Goal: Task Accomplishment & Management: Manage account settings

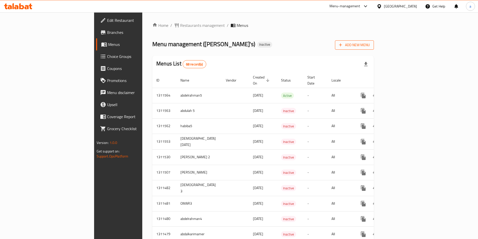
click at [370, 47] on span "Add New Menu" at bounding box center [354, 45] width 31 height 6
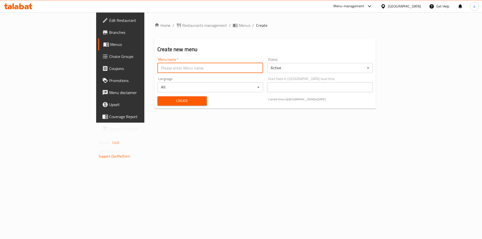
click at [157, 71] on input "text" at bounding box center [210, 68] width 106 height 10
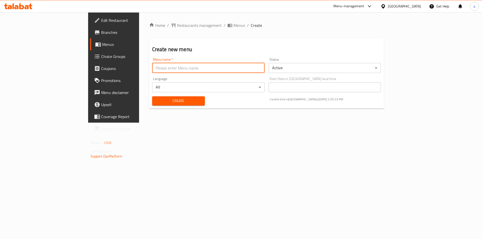
type input "abdalkarimamer"
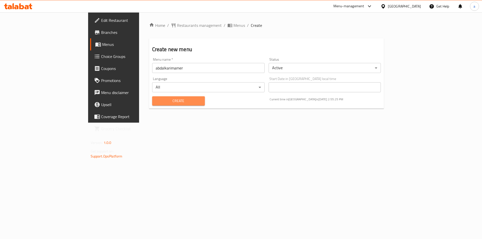
click at [156, 102] on span "Create" at bounding box center [178, 101] width 45 height 6
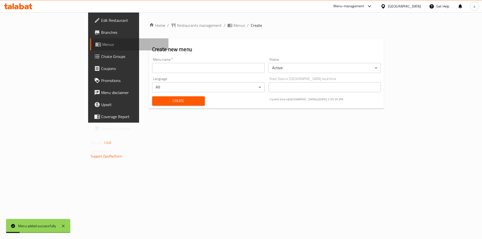
click at [102, 47] on span "Menus" at bounding box center [133, 44] width 63 height 6
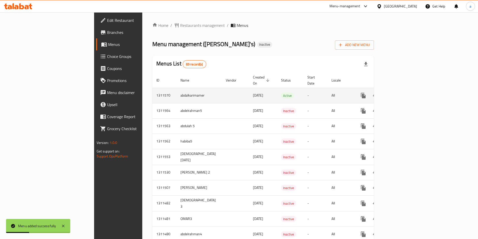
click at [402, 93] on icon "enhanced table" at bounding box center [399, 95] width 5 height 5
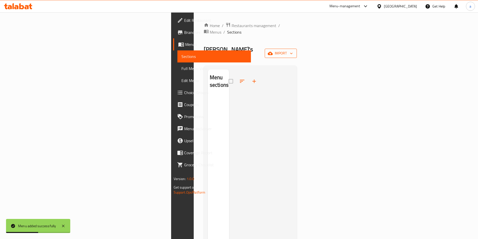
click at [293, 50] on span "import" at bounding box center [281, 53] width 24 height 6
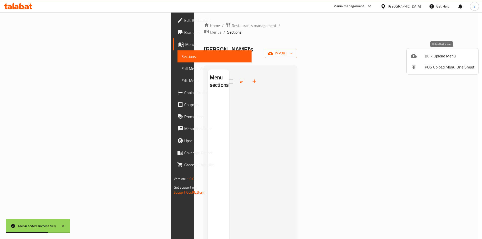
click at [436, 58] on span "Bulk Upload Menu" at bounding box center [450, 56] width 50 height 6
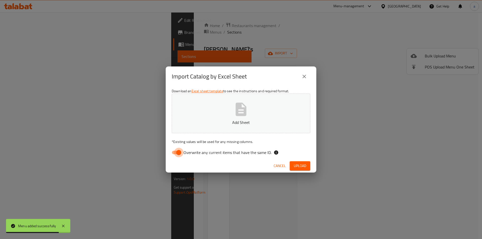
click at [178, 152] on input "Overwrite any current items that have the same ID." at bounding box center [178, 153] width 29 height 10
checkbox input "false"
click at [210, 121] on p "Add Sheet" at bounding box center [240, 122] width 123 height 6
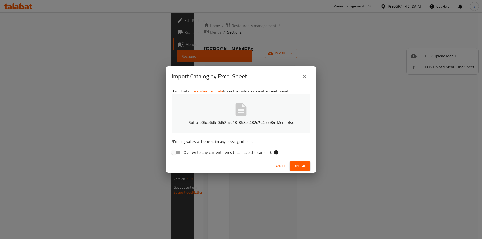
click at [299, 167] on span "Upload" at bounding box center [300, 166] width 13 height 6
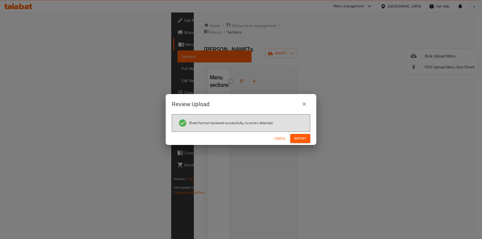
click at [301, 137] on span "Import" at bounding box center [300, 139] width 12 height 6
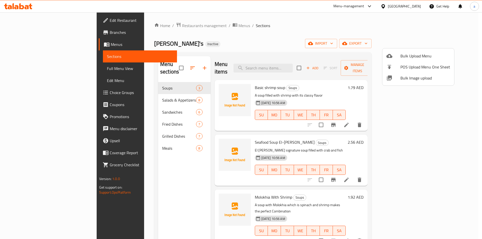
click at [446, 97] on div at bounding box center [241, 119] width 482 height 239
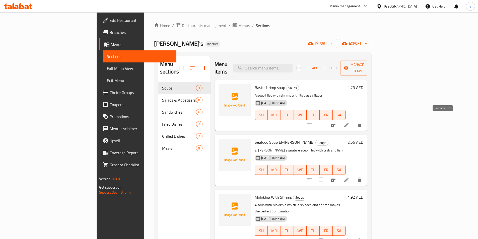
click at [349, 123] on icon at bounding box center [346, 125] width 5 height 5
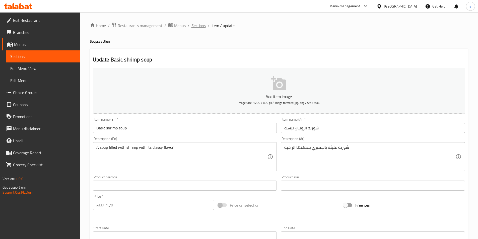
click at [199, 26] on span "Sections" at bounding box center [199, 26] width 14 height 6
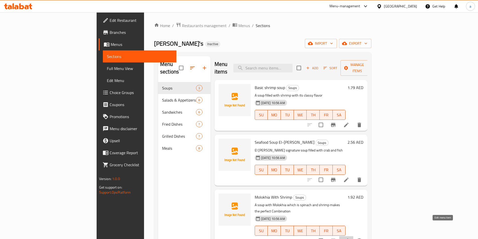
click at [349, 239] on icon at bounding box center [346, 241] width 5 height 5
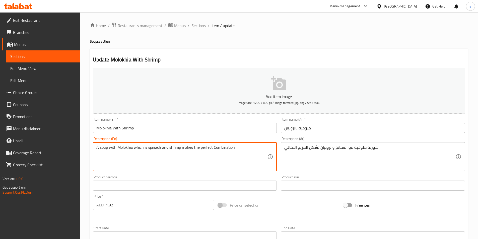
drag, startPoint x: 236, startPoint y: 148, endPoint x: 86, endPoint y: 149, distance: 150.1
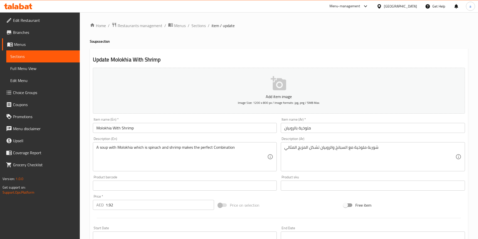
click at [154, 147] on textarea "A soup with Molokhia which is spinach and shrimp makes the perfect Combination" at bounding box center [181, 157] width 171 height 24
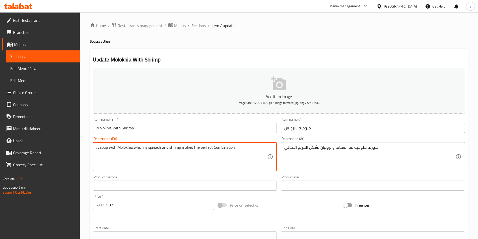
click at [154, 147] on textarea "A soup with Molokhia which is spinach and shrimp makes the perfect Combination" at bounding box center [181, 157] width 171 height 24
drag, startPoint x: 132, startPoint y: 147, endPoint x: 160, endPoint y: 150, distance: 28.2
click at [160, 150] on textarea "A soup with Molokhia which is spinach and shrimp makes the perfect Combination" at bounding box center [181, 157] width 171 height 24
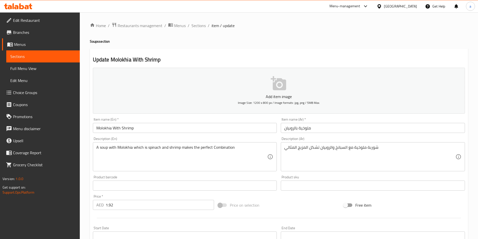
click at [176, 160] on textarea "A soup with Molokhia which is spinach and shrimp makes the perfect Combination" at bounding box center [181, 157] width 171 height 24
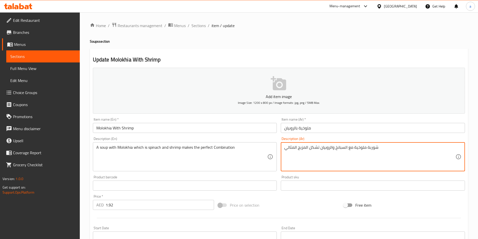
click at [350, 147] on textarea "شوربة ملوخية مع السبانخ والروبيان تشكل المزيج المثالي" at bounding box center [369, 157] width 171 height 24
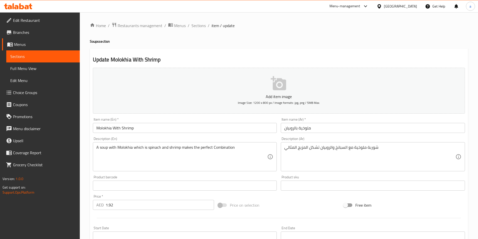
click at [416, 166] on textarea "شوربة ملوخية مع السبانخ والروبيان تشكل المزيج المثالي" at bounding box center [369, 157] width 171 height 24
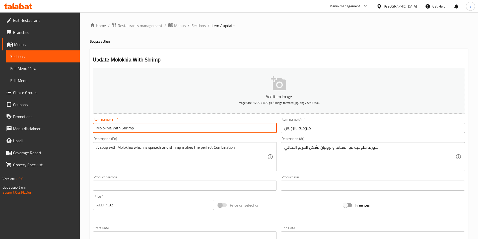
drag, startPoint x: 121, startPoint y: 128, endPoint x: 88, endPoint y: 127, distance: 33.1
click at [88, 127] on div "Home / Restaurants management / Menus / Sections / item / update Soups section …" at bounding box center [279, 183] width 398 height 342
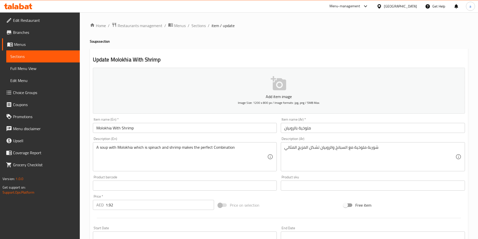
click at [109, 139] on div "Description (En) A soup with Molokhia which is spinach and shrimp makes the per…" at bounding box center [185, 154] width 184 height 34
click at [105, 139] on div "Description (En) A soup with Molokhia which is spinach and shrimp makes the per…" at bounding box center [185, 154] width 184 height 34
copy label "Description"
click at [202, 27] on span "Sections" at bounding box center [199, 26] width 14 height 6
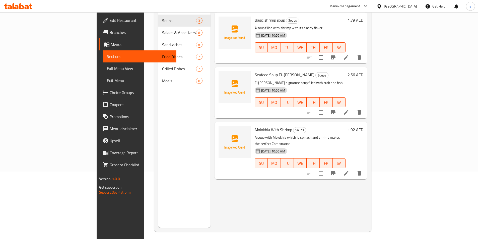
scroll to position [70, 0]
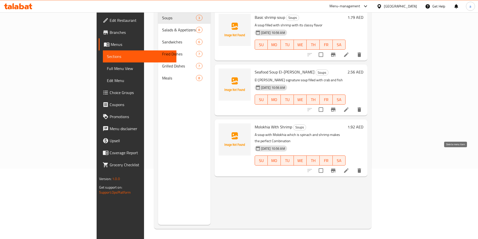
click at [361, 168] on icon "delete" at bounding box center [360, 170] width 4 height 5
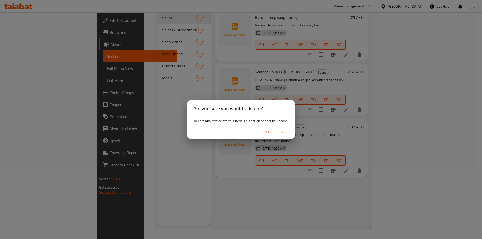
click at [284, 134] on span "Yes" at bounding box center [285, 132] width 12 height 6
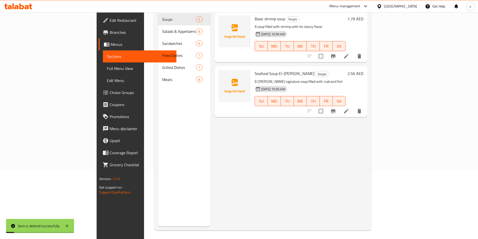
scroll to position [0, 0]
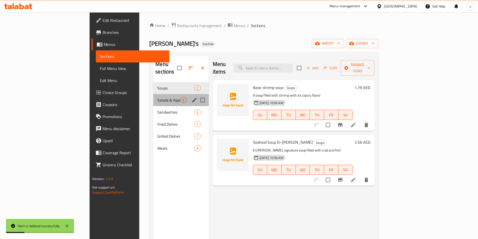
click at [153, 96] on div "Salads & Appetizers 8" at bounding box center [180, 100] width 55 height 12
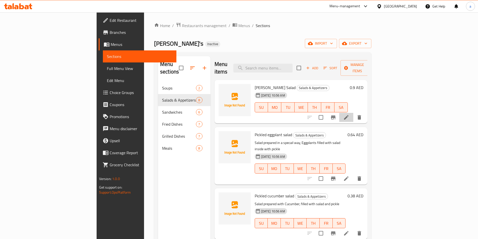
click at [353, 113] on li at bounding box center [346, 117] width 14 height 9
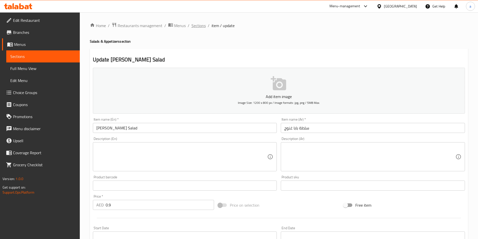
click at [200, 25] on span "Sections" at bounding box center [199, 26] width 14 height 6
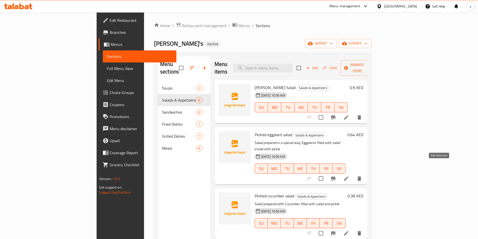
click at [349, 176] on icon at bounding box center [346, 178] width 5 height 5
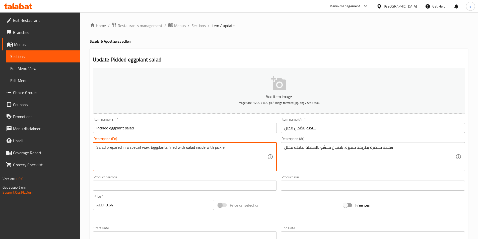
drag, startPoint x: 246, startPoint y: 147, endPoint x: 80, endPoint y: 149, distance: 165.4
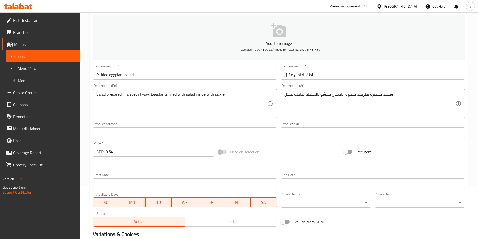
scroll to position [115, 0]
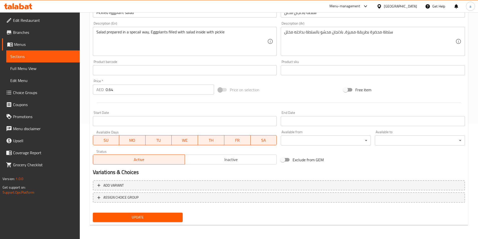
click at [144, 217] on span "Update" at bounding box center [138, 217] width 82 height 6
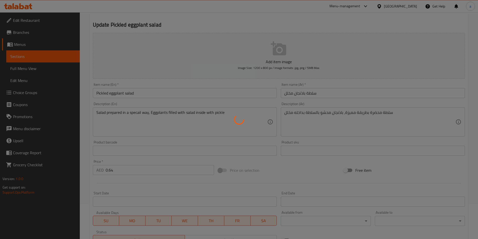
scroll to position [0, 0]
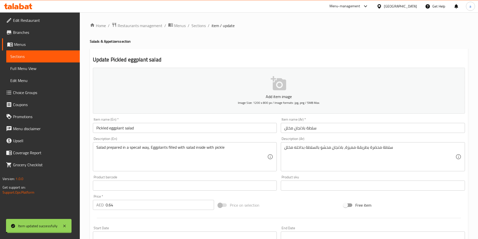
click at [199, 25] on span "Sections" at bounding box center [199, 26] width 14 height 6
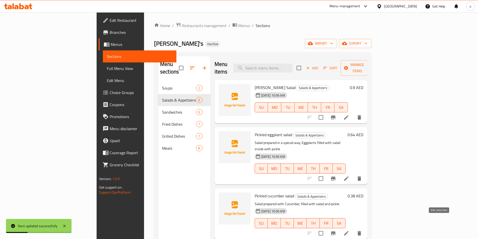
click at [349, 231] on icon at bounding box center [346, 233] width 5 height 5
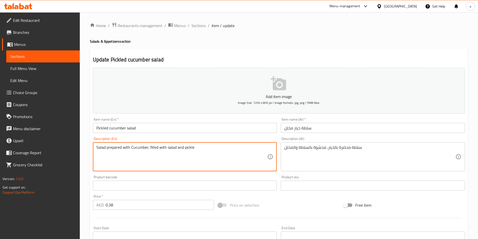
drag, startPoint x: 198, startPoint y: 145, endPoint x: 76, endPoint y: 150, distance: 122.1
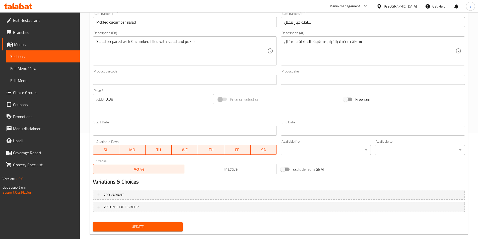
scroll to position [115, 0]
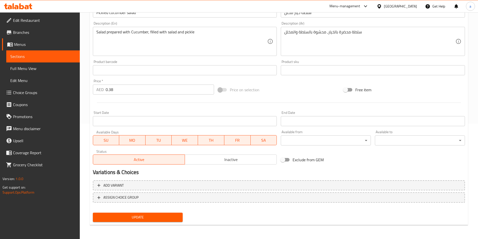
click at [113, 217] on span "Update" at bounding box center [138, 217] width 82 height 6
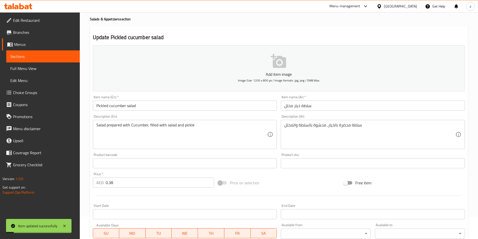
scroll to position [0, 0]
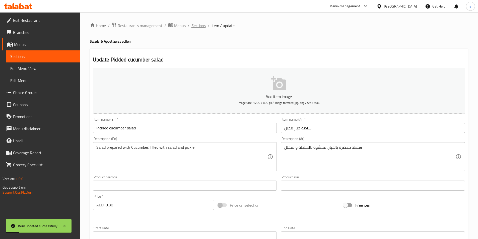
click at [199, 28] on span "Sections" at bounding box center [199, 26] width 14 height 6
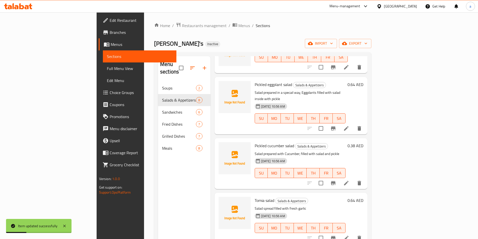
scroll to position [100, 0]
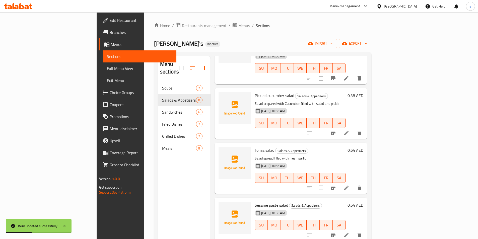
click at [349, 185] on icon at bounding box center [346, 188] width 6 height 6
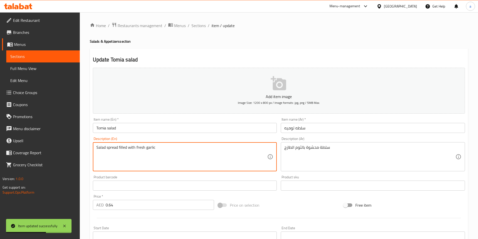
drag, startPoint x: 178, startPoint y: 150, endPoint x: 36, endPoint y: 145, distance: 142.4
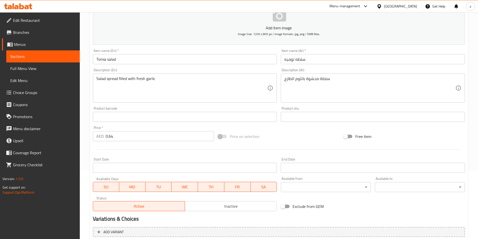
scroll to position [15, 0]
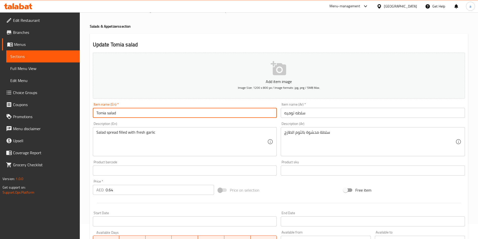
drag, startPoint x: 120, startPoint y: 113, endPoint x: 90, endPoint y: 113, distance: 29.9
click at [90, 113] on div "Update Tomia salad Add item image Image Size: 1200 x 800 px / Image formats: jp…" at bounding box center [279, 180] width 378 height 292
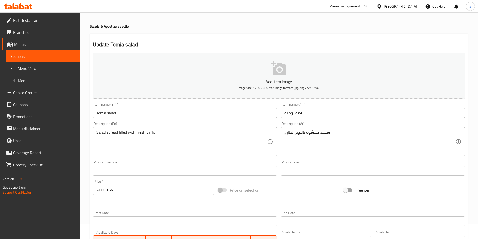
click at [111, 134] on textarea "Salad spread filled with fresh garlic" at bounding box center [181, 142] width 171 height 24
click at [319, 132] on textarea "سلطة محشوة بالثوم الطازج" at bounding box center [369, 142] width 171 height 24
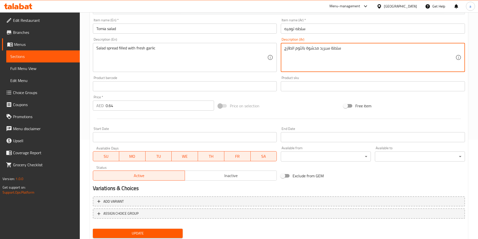
scroll to position [115, 0]
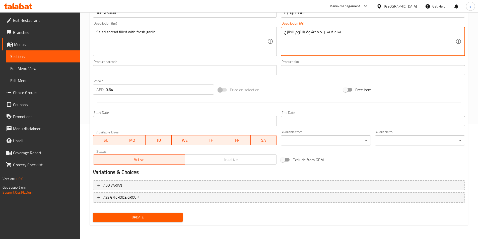
type textarea "سلطة سبريد محشوة بالثوم الطازج"
click at [149, 217] on span "Update" at bounding box center [138, 217] width 82 height 6
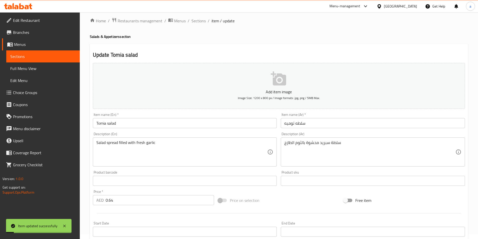
scroll to position [0, 0]
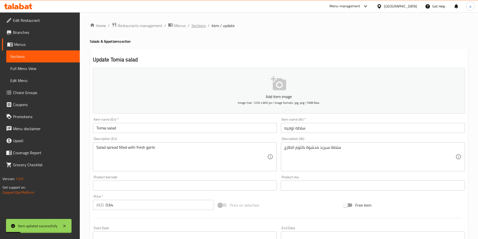
click at [199, 25] on span "Sections" at bounding box center [199, 26] width 14 height 6
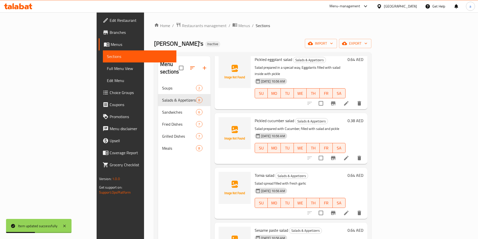
scroll to position [126, 0]
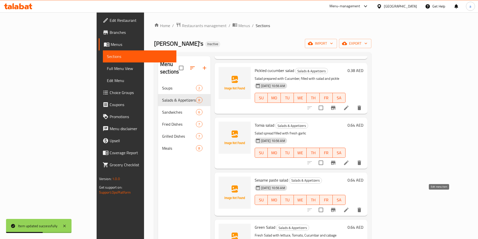
click at [349, 208] on icon at bounding box center [346, 210] width 5 height 5
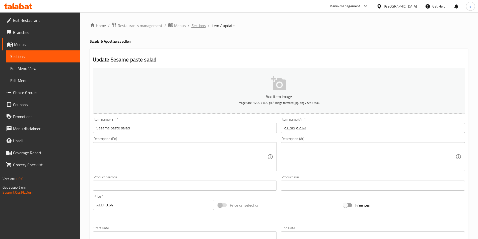
click at [198, 26] on span "Sections" at bounding box center [199, 26] width 14 height 6
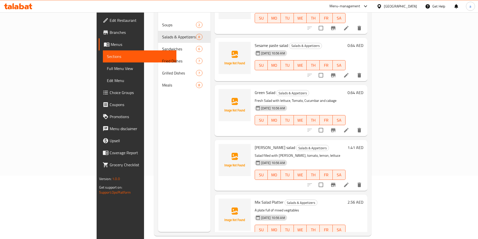
scroll to position [70, 0]
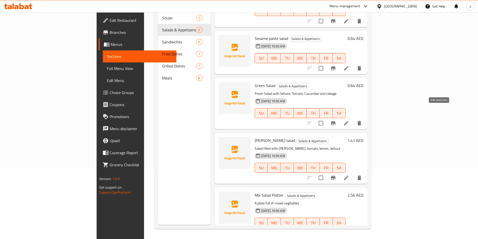
click at [349, 120] on icon at bounding box center [346, 123] width 6 height 6
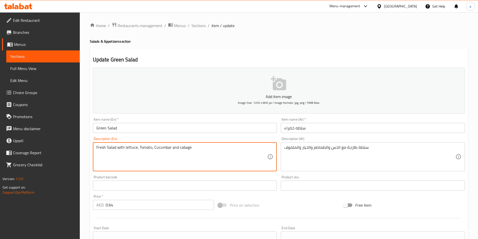
drag, startPoint x: 223, startPoint y: 150, endPoint x: 88, endPoint y: 143, distance: 135.2
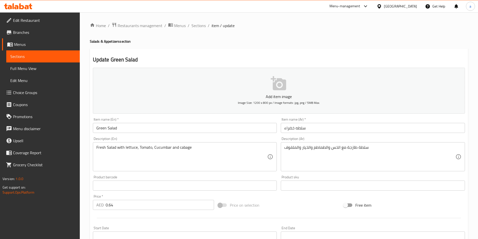
drag, startPoint x: 199, startPoint y: 24, endPoint x: 201, endPoint y: 33, distance: 9.0
click at [199, 24] on span "Sections" at bounding box center [199, 26] width 14 height 6
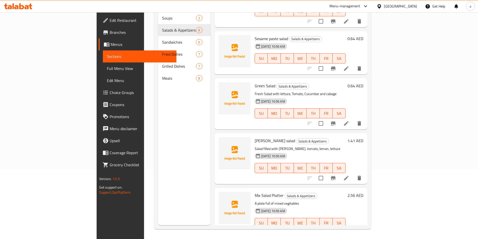
scroll to position [70, 0]
click at [349, 175] on icon at bounding box center [346, 178] width 6 height 6
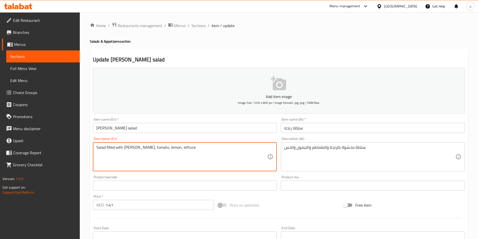
drag, startPoint x: 181, startPoint y: 149, endPoint x: 80, endPoint y: 150, distance: 100.9
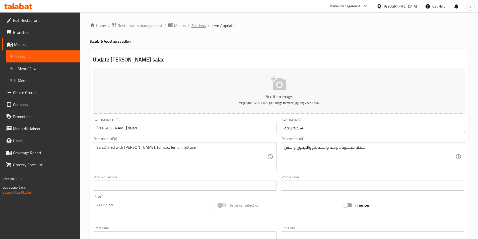
click at [199, 24] on span "Sections" at bounding box center [199, 26] width 14 height 6
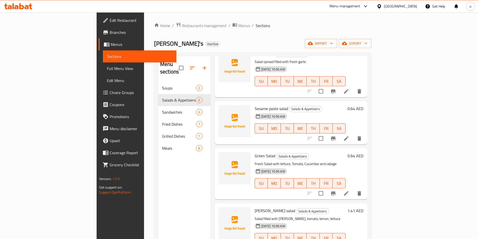
scroll to position [70, 0]
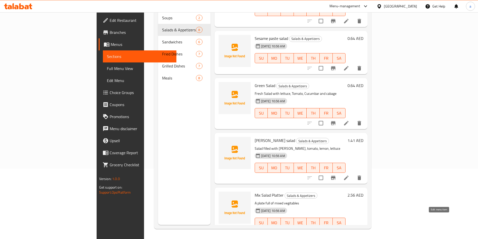
click at [349, 231] on icon at bounding box center [346, 233] width 5 height 5
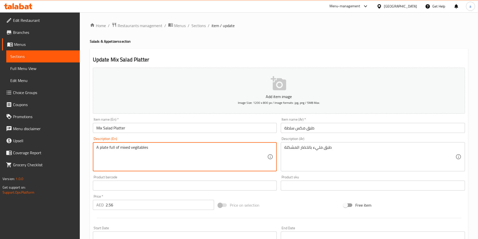
click at [124, 148] on textarea "A plate full of mixed vegitables" at bounding box center [181, 157] width 171 height 24
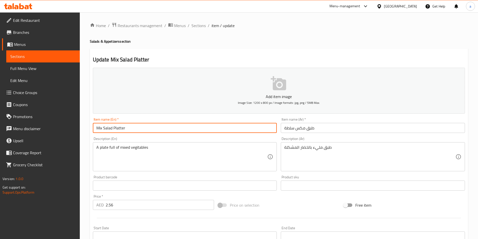
drag, startPoint x: 153, startPoint y: 127, endPoint x: 87, endPoint y: 130, distance: 66.1
click at [87, 130] on div "Home / Restaurants management / Menus / Sections / item / update Salads & Appet…" at bounding box center [279, 183] width 398 height 342
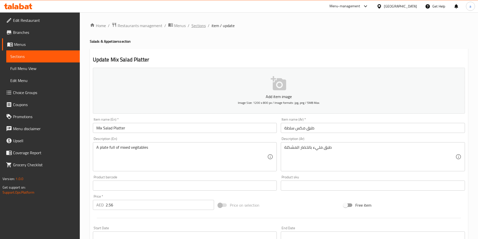
click at [196, 26] on span "Sections" at bounding box center [199, 26] width 14 height 6
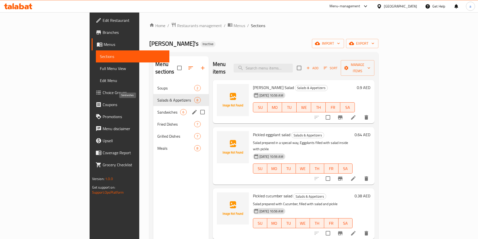
click at [157, 109] on span "Sandwiches" at bounding box center [168, 112] width 23 height 6
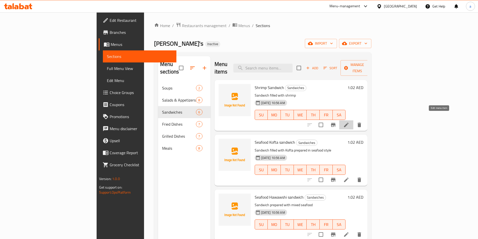
click at [349, 122] on icon at bounding box center [346, 125] width 6 height 6
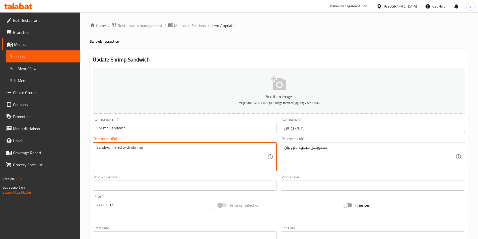
drag, startPoint x: 153, startPoint y: 146, endPoint x: 84, endPoint y: 140, distance: 69.3
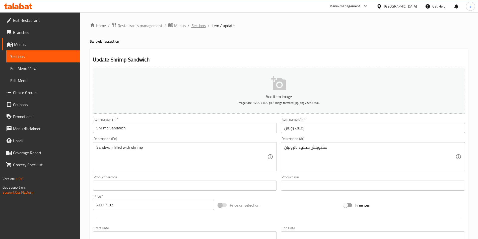
click at [196, 27] on span "Sections" at bounding box center [199, 26] width 14 height 6
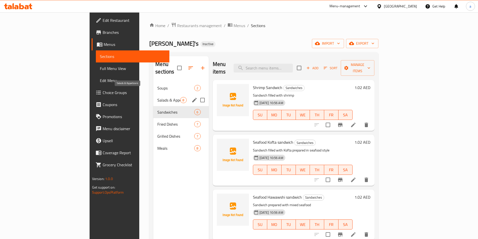
click at [157, 97] on span "Salads & Appetizers" at bounding box center [168, 100] width 23 height 6
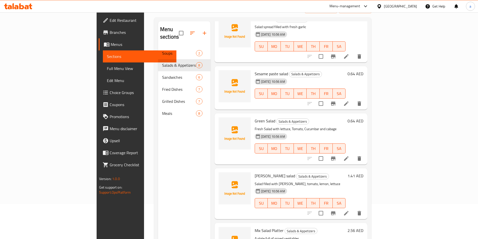
scroll to position [70, 0]
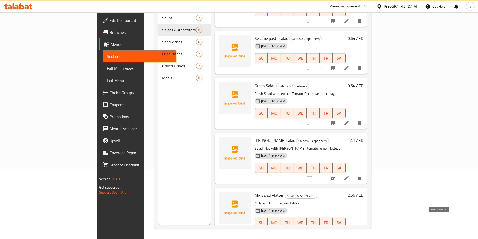
click at [349, 230] on icon at bounding box center [346, 233] width 6 height 6
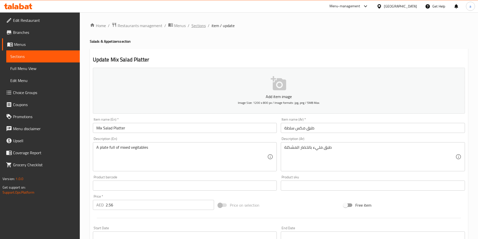
click at [201, 28] on span "Sections" at bounding box center [199, 26] width 14 height 6
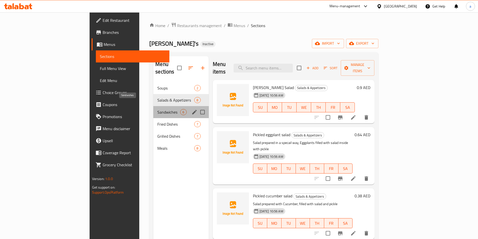
click at [157, 109] on span "Sandwiches" at bounding box center [168, 112] width 23 height 6
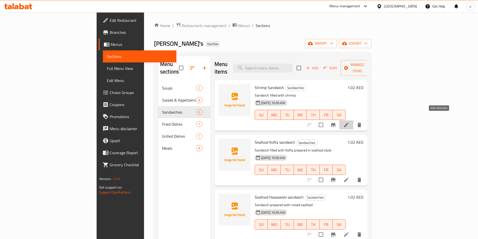
click at [349, 123] on icon at bounding box center [346, 125] width 5 height 5
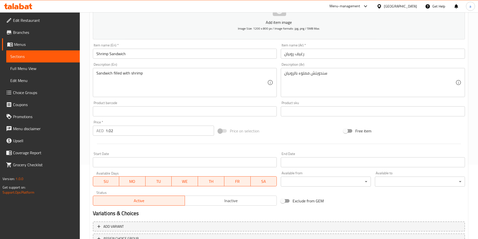
scroll to position [75, 0]
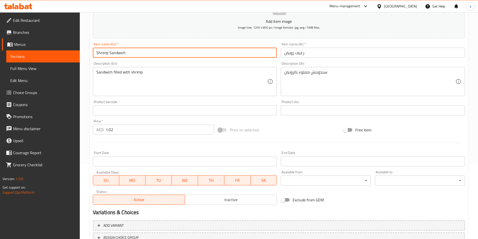
drag, startPoint x: 139, startPoint y: 55, endPoint x: 88, endPoint y: 58, distance: 50.5
click at [88, 58] on div "Home / Restaurants management / Menus / Sections / item / update Sandwiches sec…" at bounding box center [279, 108] width 398 height 342
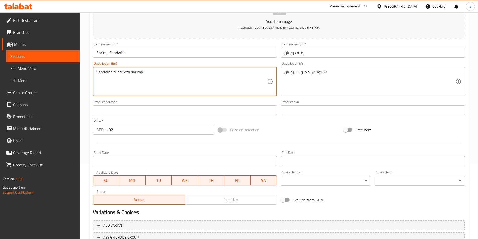
click at [153, 72] on textarea "Sandwich filled with shrimp" at bounding box center [181, 82] width 171 height 24
drag, startPoint x: 153, startPoint y: 72, endPoint x: 115, endPoint y: 71, distance: 37.7
click at [116, 71] on textarea "Sandwich filled with shrimp" at bounding box center [181, 82] width 171 height 24
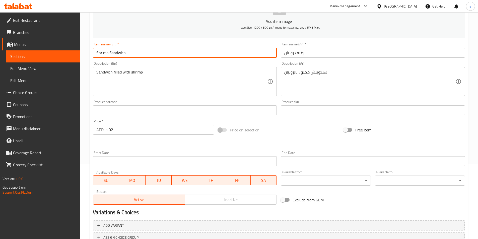
drag, startPoint x: 161, startPoint y: 49, endPoint x: 79, endPoint y: 53, distance: 81.4
click at [79, 53] on div "Edit Restaurant Branches Menus Sections Full Menu View Edit Menu Choice Groups …" at bounding box center [239, 108] width 478 height 342
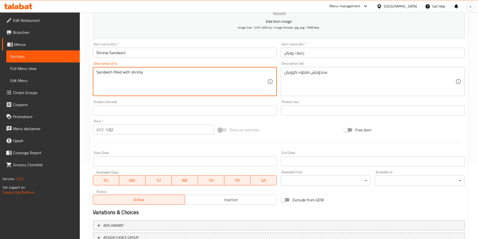
click at [181, 76] on textarea "Sandwich filled with shrimp" at bounding box center [181, 82] width 171 height 24
paste textarea "hrimp, Mayonnaise, Lemon, Salt, Pepper and bread"
type textarea "Shrimp, Mayonnaise, Lemon, Salt, Pepper and bread"
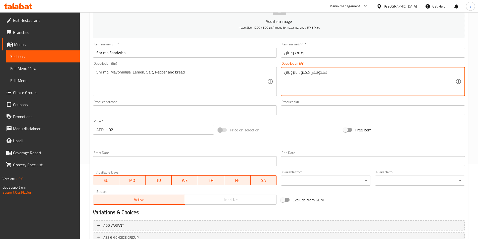
drag, startPoint x: 351, startPoint y: 75, endPoint x: 276, endPoint y: 74, distance: 75.3
paste textarea "وبيان، مايونيز، [PERSON_NAME]، [PERSON_NAME]، فلفل وخبز"
type textarea "روبيان، مايونيز، [PERSON_NAME]، ملح، فلفل وخبز"
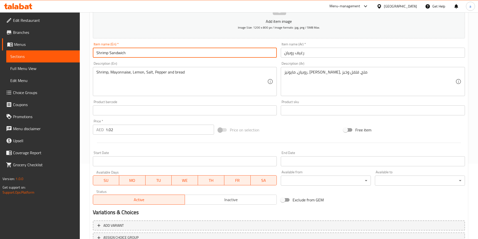
drag, startPoint x: 138, startPoint y: 54, endPoint x: 90, endPoint y: 53, distance: 48.2
click at [90, 53] on div "Update Shrimp Sandwich Add item image Image Size: 1200 x 800 px / Image formats…" at bounding box center [279, 119] width 378 height 292
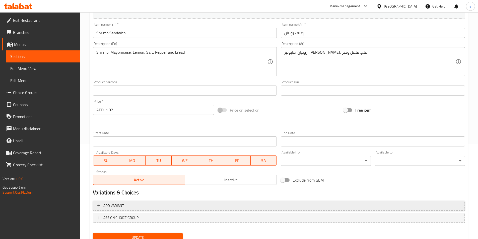
scroll to position [115, 0]
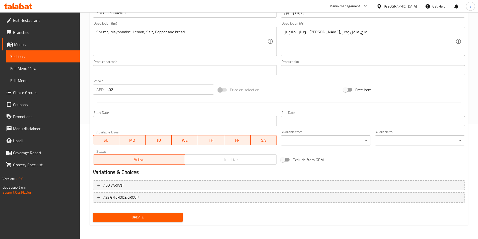
click at [137, 218] on span "Update" at bounding box center [138, 217] width 82 height 6
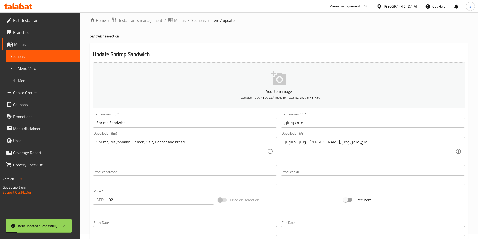
scroll to position [0, 0]
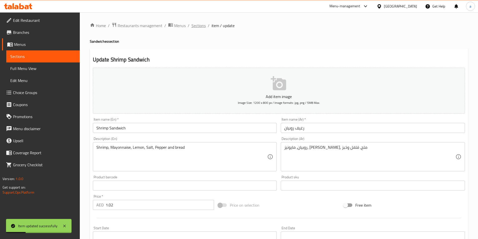
click at [200, 27] on span "Sections" at bounding box center [199, 26] width 14 height 6
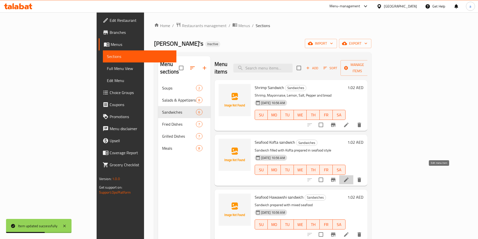
click at [349, 177] on icon at bounding box center [346, 180] width 6 height 6
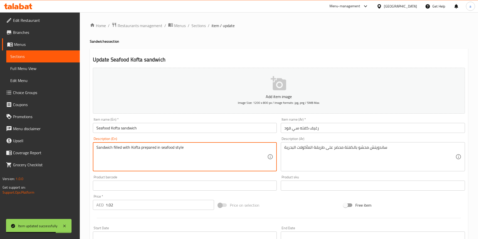
drag, startPoint x: 235, startPoint y: 149, endPoint x: 63, endPoint y: 148, distance: 171.4
paste textarea "hrimp Sandwich"
type textarea "Sandwich filled with Kofta prepared in seafood style"
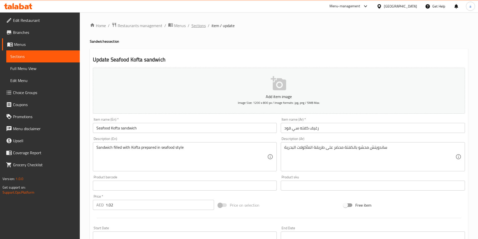
click at [196, 25] on span "Sections" at bounding box center [199, 26] width 14 height 6
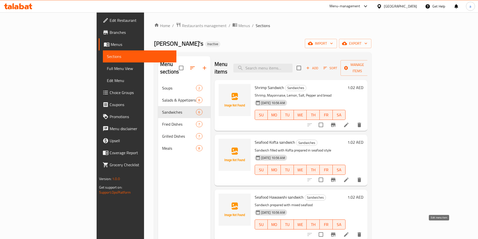
click at [349, 232] on icon at bounding box center [346, 234] width 5 height 5
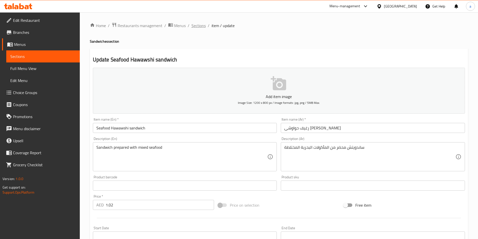
click at [198, 26] on span "Sections" at bounding box center [199, 26] width 14 height 6
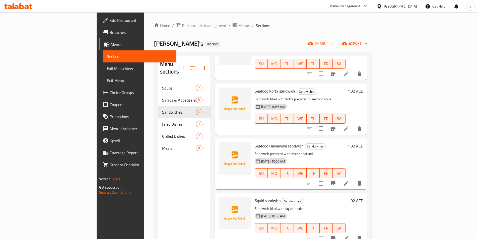
scroll to position [75, 0]
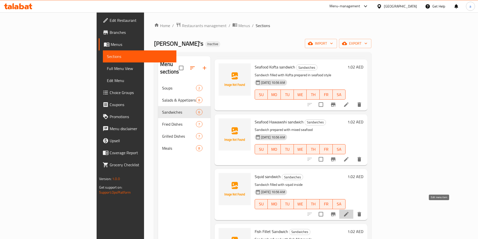
click at [349, 212] on icon at bounding box center [346, 214] width 5 height 5
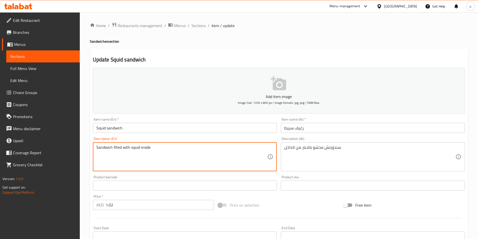
drag, startPoint x: 156, startPoint y: 148, endPoint x: 82, endPoint y: 147, distance: 74.8
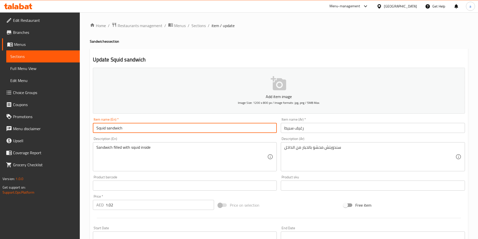
drag, startPoint x: 134, startPoint y: 130, endPoint x: 85, endPoint y: 125, distance: 48.8
click at [85, 125] on div "Home / Restaurants management / Menus / Sections / item / update Sandwiches sec…" at bounding box center [279, 183] width 398 height 342
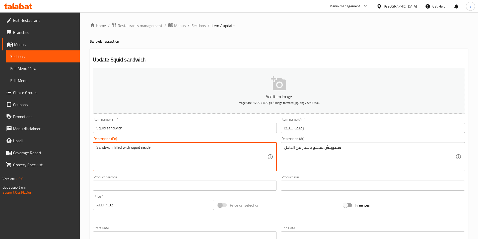
drag, startPoint x: 181, startPoint y: 149, endPoint x: 88, endPoint y: 142, distance: 92.8
paste textarea "Made with crispy and tender squid, fresh lettuce, juicy tomatoes, and a zesty s…"
type textarea "Made with crispy and tender squid, fresh lettuce, juicy tomatoes, and a zesty s…"
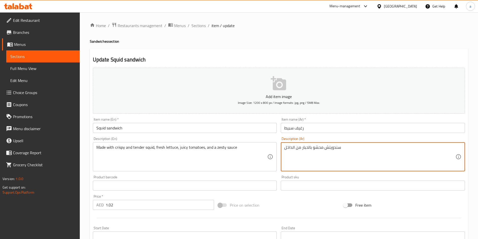
drag, startPoint x: 337, startPoint y: 148, endPoint x: 261, endPoint y: 147, distance: 76.1
paste textarea "محضر من الحبار المقرمش والطري ، والخس الطازج ، والطماطم ، والصلصة الحارة"
type textarea "محضر من الحبار المقرمش والطري ، والخس الطازج ، والطماطم ، والصلصة الحارة"
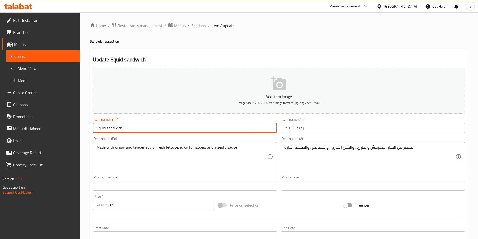
drag, startPoint x: 128, startPoint y: 127, endPoint x: 85, endPoint y: 124, distance: 42.5
click at [85, 124] on div "Home / Restaurants management / Menus / Sections / item / update Sandwiches sec…" at bounding box center [279, 183] width 398 height 342
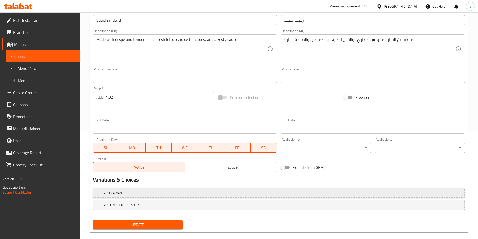
scroll to position [115, 0]
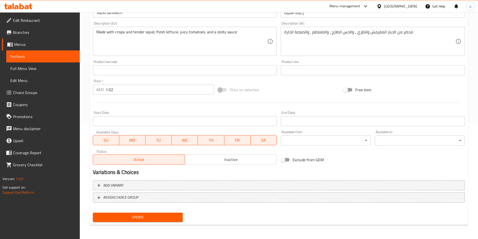
click at [155, 216] on span "Update" at bounding box center [138, 217] width 82 height 6
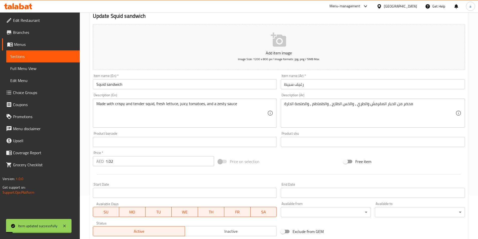
scroll to position [0, 0]
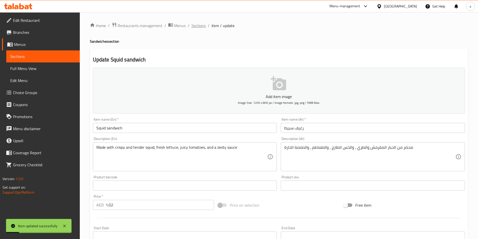
click at [198, 26] on span "Sections" at bounding box center [199, 26] width 14 height 6
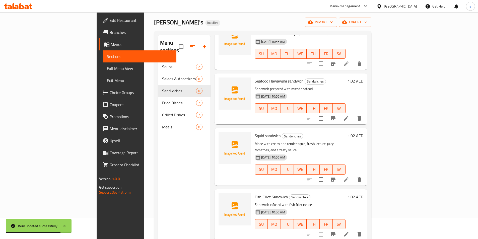
scroll to position [50, 0]
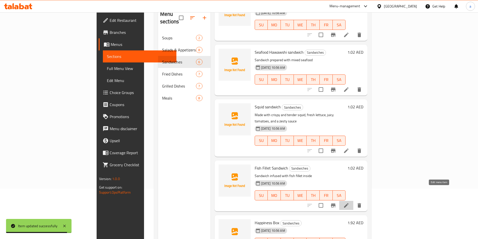
click at [349, 203] on icon at bounding box center [346, 205] width 5 height 5
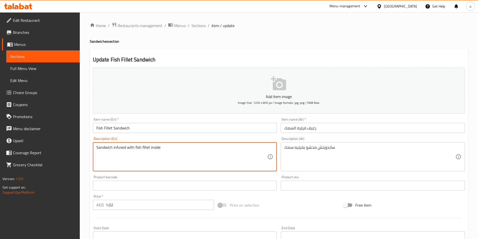
drag, startPoint x: 169, startPoint y: 147, endPoint x: 83, endPoint y: 148, distance: 86.6
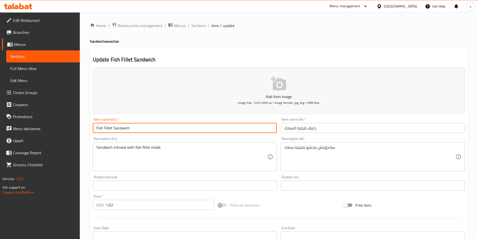
drag, startPoint x: 137, startPoint y: 129, endPoint x: 94, endPoint y: 129, distance: 42.7
click at [94, 129] on input "Fish Fillet Sandwich" at bounding box center [185, 128] width 184 height 10
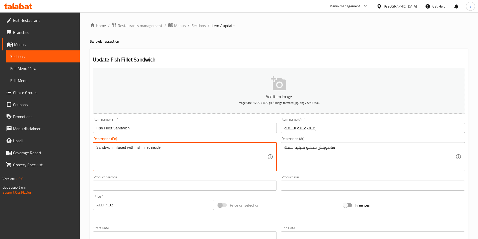
click at [119, 148] on textarea "Sandwich infused with fish fillet inside" at bounding box center [181, 157] width 171 height 24
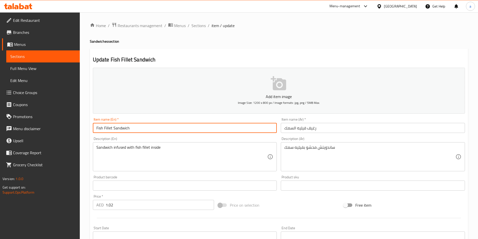
drag, startPoint x: 133, startPoint y: 128, endPoint x: 78, endPoint y: 128, distance: 55.2
click at [78, 128] on div "Edit Restaurant Branches Menus Sections Full Menu View Edit Menu Choice Groups …" at bounding box center [239, 183] width 478 height 342
click at [138, 126] on input "Fish Fillet Sandwich" at bounding box center [185, 128] width 184 height 10
drag, startPoint x: 138, startPoint y: 126, endPoint x: 111, endPoint y: 130, distance: 26.6
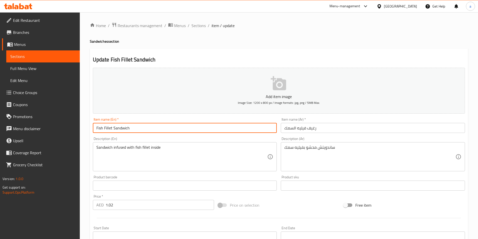
click at [111, 130] on input "Fish Fillet Sandwich" at bounding box center [185, 128] width 184 height 10
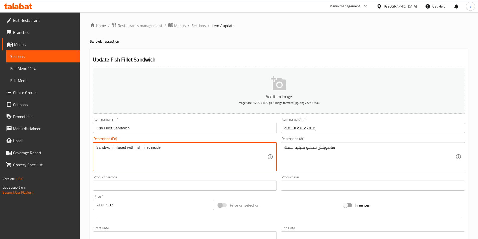
drag, startPoint x: 189, startPoint y: 147, endPoint x: 80, endPoint y: 147, distance: 108.7
paste textarea "Made with crispy and [PERSON_NAME] fillet of fresh fish, nestled between two to…"
type textarea "Made with crispy and [PERSON_NAME] fillet of fresh fish, nestled between two to…"
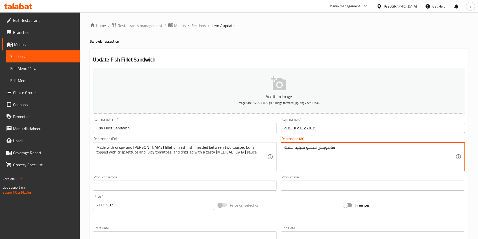
drag, startPoint x: 348, startPoint y: 149, endPoint x: 270, endPoint y: 149, distance: 78.1
paste textarea "محضرة من شرائح السمك الطازجة المقرمشة ذات اللون البني الذهبي ، بين قطعتين من ال…"
type textarea "محضرة من شرائح السمك الطازجة المقرمشة ذات اللون البني الذهبي ، بين قطعتين من ال…"
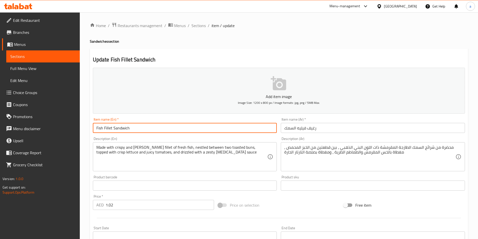
drag, startPoint x: 146, startPoint y: 129, endPoint x: 71, endPoint y: 125, distance: 74.9
click at [71, 125] on div "Edit Restaurant Branches Menus Sections Full Menu View Edit Menu Choice Groups …" at bounding box center [239, 183] width 478 height 342
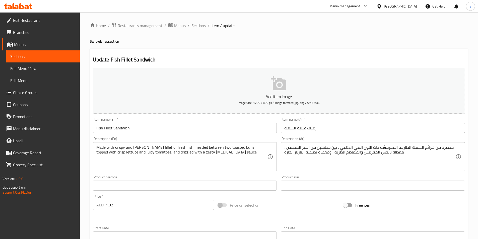
drag, startPoint x: 295, startPoint y: 205, endPoint x: 291, endPoint y: 210, distance: 7.1
click at [295, 205] on div "Price on selection" at bounding box center [279, 206] width 126 height 14
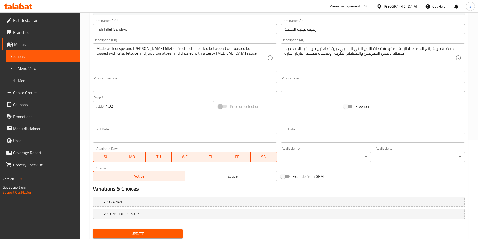
scroll to position [115, 0]
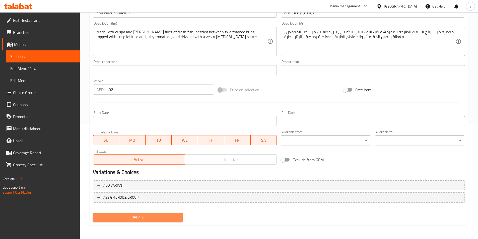
click at [134, 220] on span "Update" at bounding box center [138, 217] width 82 height 6
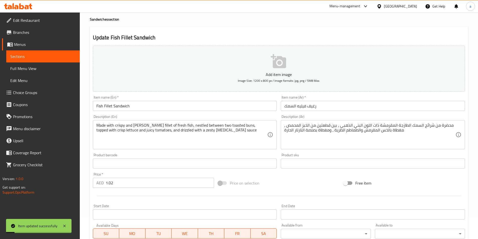
scroll to position [0, 0]
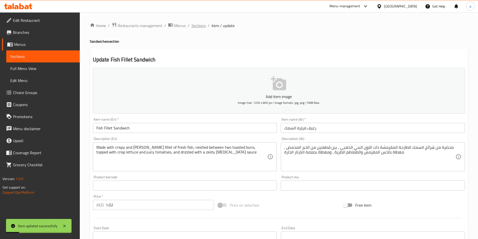
click at [199, 27] on span "Sections" at bounding box center [199, 26] width 14 height 6
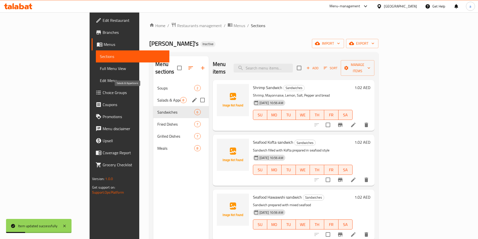
click at [157, 97] on span "Salads & Appetizers" at bounding box center [168, 100] width 23 height 6
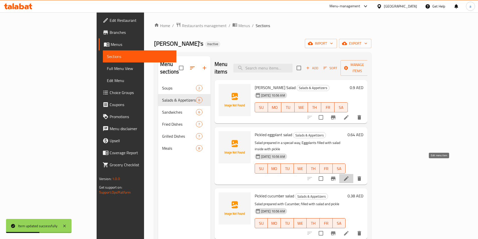
click at [349, 176] on icon at bounding box center [346, 179] width 6 height 6
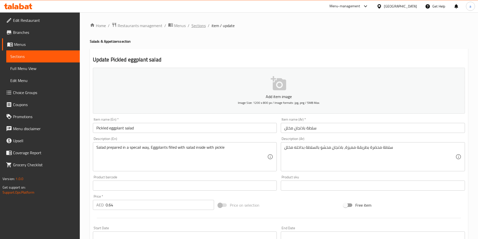
click at [199, 27] on span "Sections" at bounding box center [199, 26] width 14 height 6
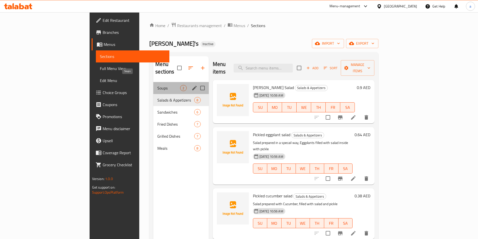
click at [157, 85] on span "Soups" at bounding box center [168, 88] width 23 height 6
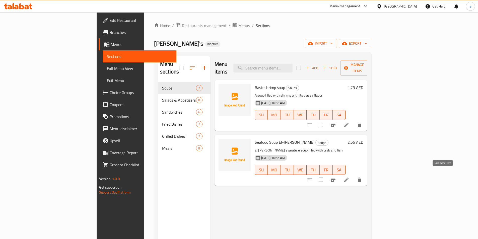
click at [349, 178] on icon at bounding box center [346, 180] width 5 height 5
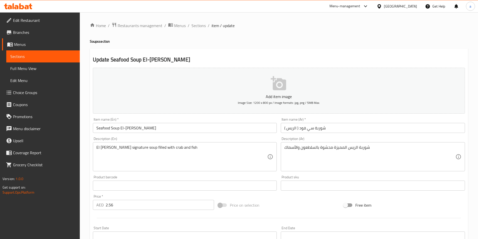
click at [342, 148] on textarea "شوربة الريس المميزة محشوة بالسلطعون والأسماك" at bounding box center [369, 157] width 171 height 24
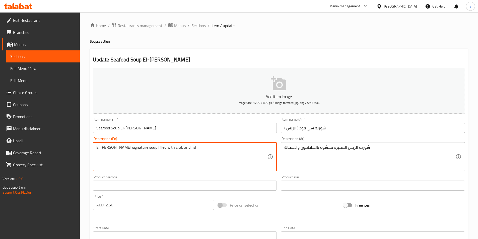
click at [118, 147] on textarea "El [PERSON_NAME] signature soup filled with crab and fish" at bounding box center [181, 157] width 171 height 24
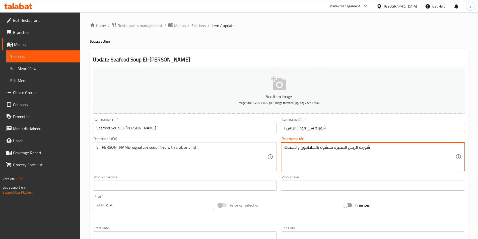
click at [338, 148] on textarea "شوربة الريس المميزة محشوة بالسلطعون والأسماك" at bounding box center [369, 157] width 171 height 24
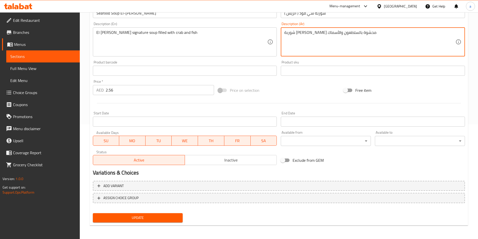
scroll to position [115, 0]
type textarea "شوربة [PERSON_NAME] محشوة بالسلطعون والأسماك"
click at [137, 216] on span "Update" at bounding box center [138, 217] width 82 height 6
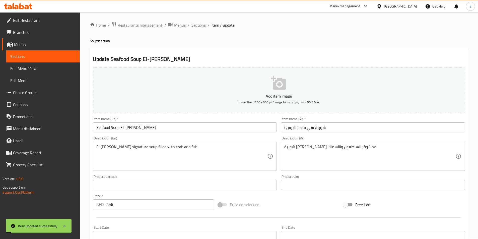
scroll to position [0, 0]
click at [197, 26] on span "Sections" at bounding box center [199, 26] width 14 height 6
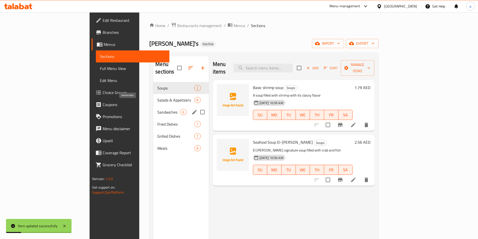
click at [157, 109] on span "Sandwiches" at bounding box center [168, 112] width 23 height 6
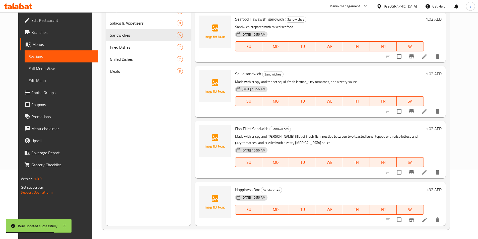
scroll to position [70, 0]
click at [428, 220] on icon at bounding box center [425, 219] width 6 height 6
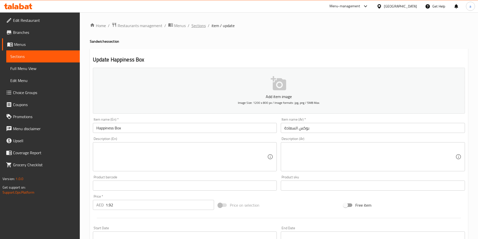
click at [198, 26] on span "Sections" at bounding box center [199, 26] width 14 height 6
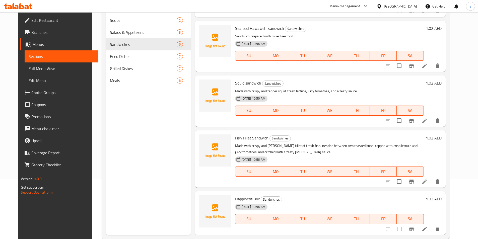
scroll to position [70, 0]
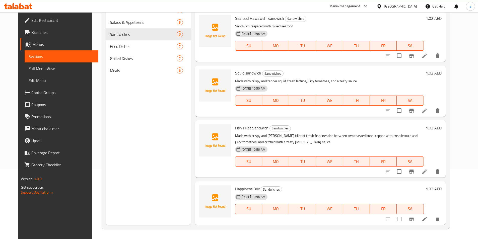
click at [427, 171] on icon at bounding box center [424, 171] width 5 height 5
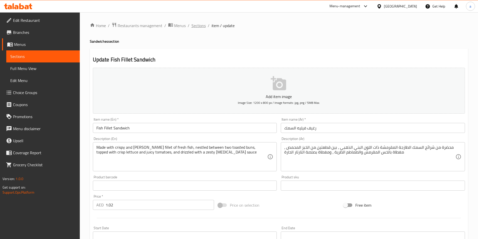
click at [197, 24] on span "Sections" at bounding box center [199, 26] width 14 height 6
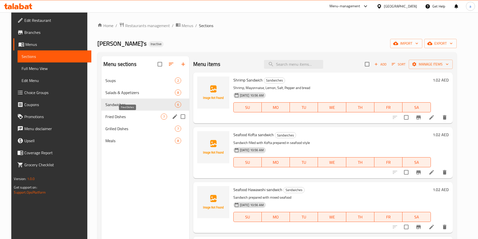
click at [140, 116] on span "Fried Dishes" at bounding box center [132, 117] width 55 height 6
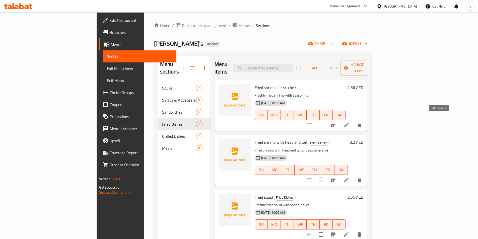
click at [349, 123] on icon at bounding box center [346, 125] width 5 height 5
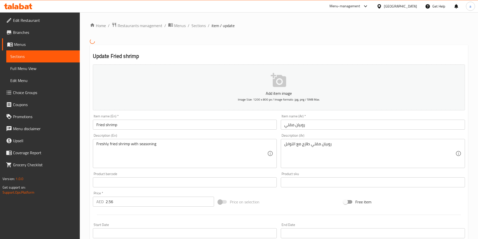
click at [122, 126] on input "Fried shrimp" at bounding box center [185, 125] width 184 height 10
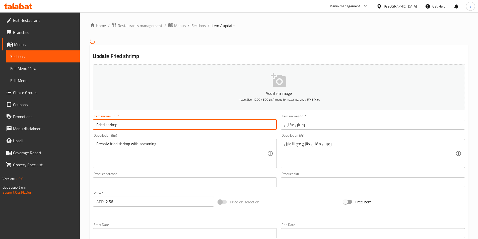
click at [122, 126] on input "Fried shrimp" at bounding box center [185, 125] width 184 height 10
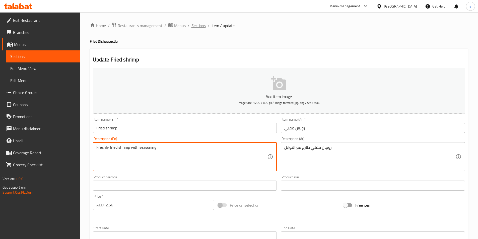
click at [199, 24] on span "Sections" at bounding box center [199, 26] width 14 height 6
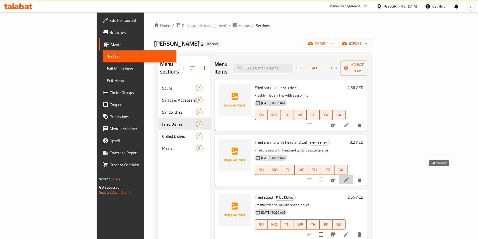
click at [349, 177] on icon at bounding box center [346, 180] width 6 height 6
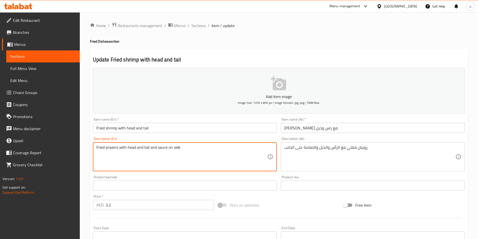
drag, startPoint x: 196, startPoint y: 151, endPoint x: 78, endPoint y: 150, distance: 118.0
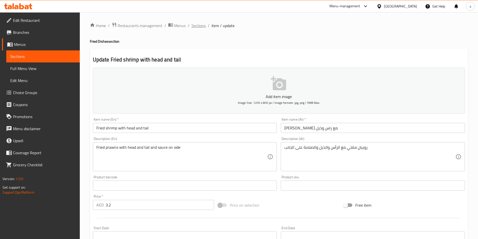
click at [195, 26] on span "Sections" at bounding box center [199, 26] width 14 height 6
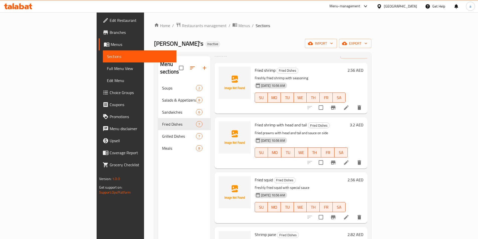
scroll to position [25, 0]
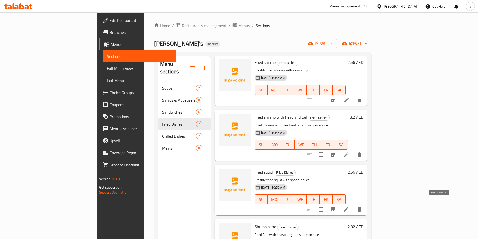
click at [349, 207] on icon at bounding box center [346, 209] width 5 height 5
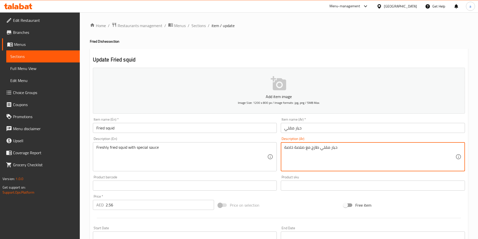
click at [288, 148] on textarea "حبار مقلي طازج مع صلصة خاصة" at bounding box center [369, 157] width 171 height 24
click at [288, 148] on textarea "حبار مقلي طازج مع صلصة" at bounding box center [369, 157] width 171 height 24
click at [330, 148] on textarea "حبار مقلي طازج مع صلصة" at bounding box center [369, 157] width 171 height 24
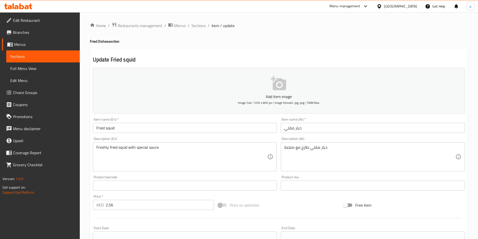
click at [283, 148] on div "حبار مقلي طازج مع صلصة Description (Ar)" at bounding box center [373, 156] width 184 height 29
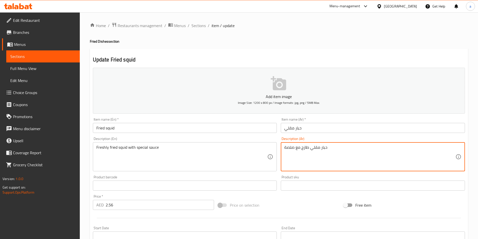
click at [285, 148] on textarea "حبار مقلي طازج مع صلصة" at bounding box center [369, 157] width 171 height 24
click at [332, 147] on textarea "سحبار مقلي طازج مع صلصة" at bounding box center [369, 157] width 171 height 24
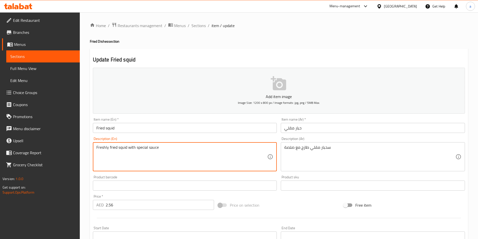
drag, startPoint x: 183, startPoint y: 148, endPoint x: 78, endPoint y: 151, distance: 104.7
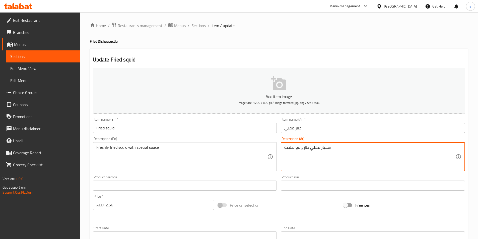
drag, startPoint x: 374, startPoint y: 155, endPoint x: 291, endPoint y: 148, distance: 82.9
click at [342, 153] on textarea "سحبار مقلي طازج مع صلصة" at bounding box center [369, 157] width 171 height 24
paste textarea "حبار مقلي طازج مع صلصة خاصة"
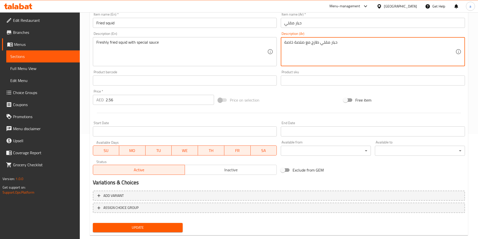
scroll to position [115, 0]
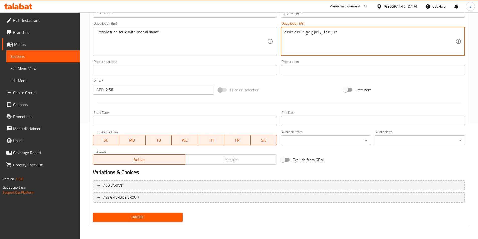
type textarea "حبار مقلي طازج مع صلصة خاصة"
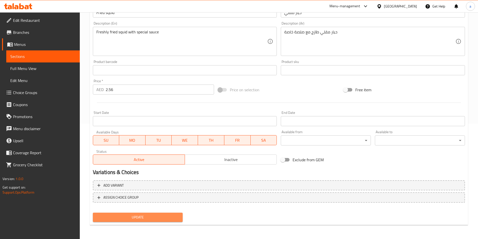
click at [151, 216] on span "Update" at bounding box center [138, 217] width 82 height 6
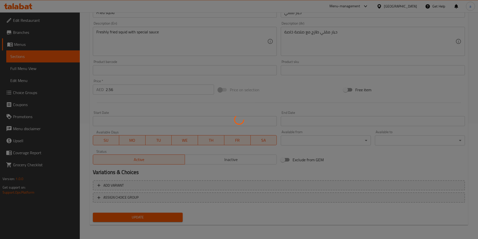
scroll to position [0, 0]
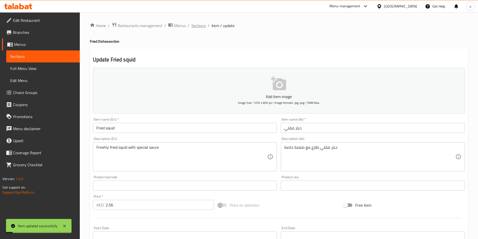
click at [195, 25] on span "Sections" at bounding box center [199, 26] width 14 height 6
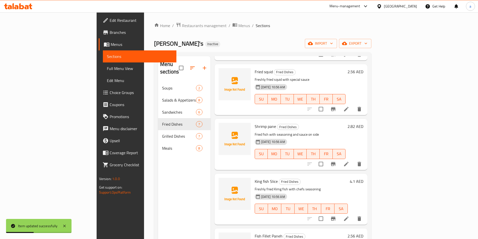
scroll to position [151, 0]
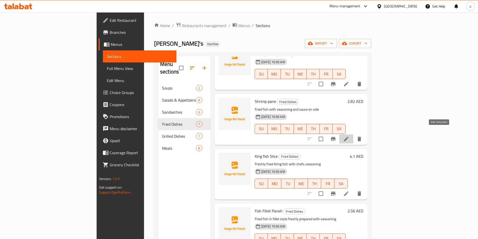
click at [349, 136] on icon at bounding box center [346, 139] width 6 height 6
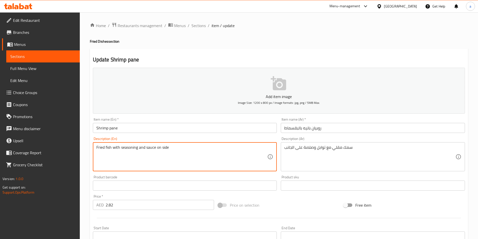
drag, startPoint x: 193, startPoint y: 149, endPoint x: 65, endPoint y: 139, distance: 128.6
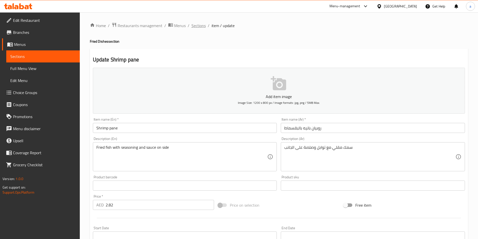
click at [199, 25] on span "Sections" at bounding box center [199, 26] width 14 height 6
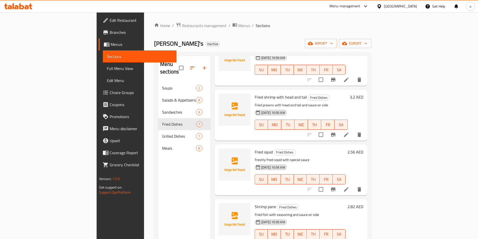
scroll to position [100, 0]
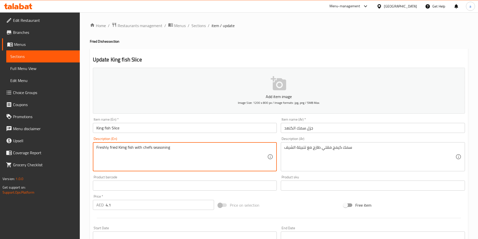
click at [203, 146] on textarea "Freshly fried Kimg fish with chefs seasoning" at bounding box center [181, 157] width 171 height 24
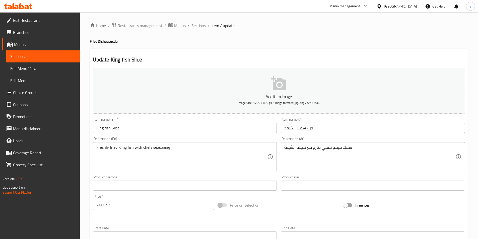
click at [125, 130] on input "King fish Slice" at bounding box center [185, 128] width 184 height 10
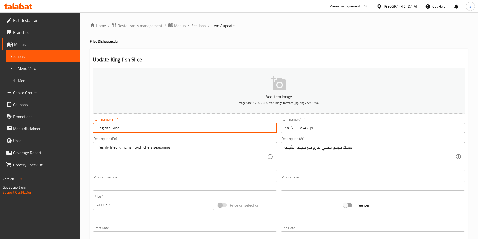
click at [125, 130] on input "King fish Slice" at bounding box center [185, 128] width 184 height 10
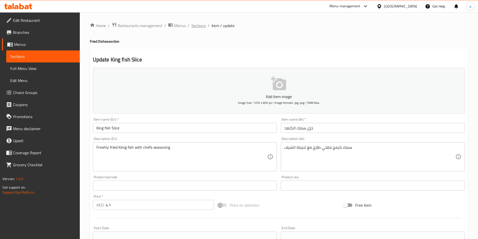
click at [200, 24] on span "Sections" at bounding box center [199, 26] width 14 height 6
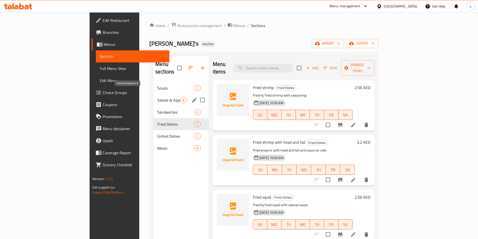
click at [157, 97] on span "Salads & Appetizers" at bounding box center [168, 100] width 23 height 6
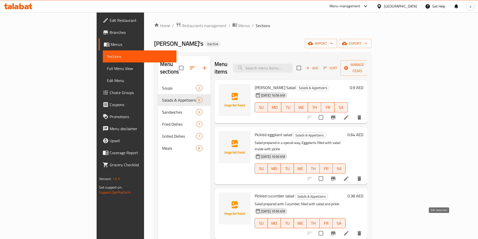
click at [349, 230] on icon at bounding box center [346, 233] width 6 height 6
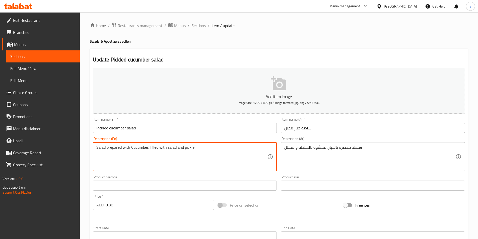
drag, startPoint x: 196, startPoint y: 147, endPoint x: 73, endPoint y: 147, distance: 122.7
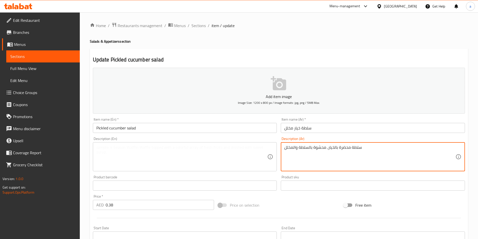
drag, startPoint x: 376, startPoint y: 149, endPoint x: 265, endPoint y: 149, distance: 110.2
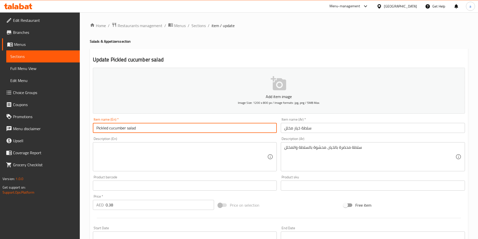
click at [152, 129] on input "Pickled cucumber salad" at bounding box center [185, 128] width 184 height 10
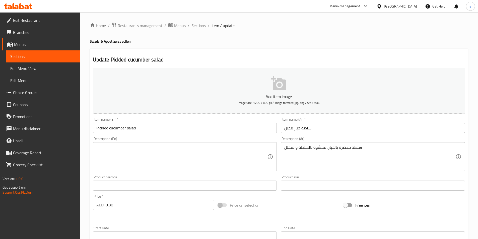
click at [142, 129] on input "Pickled cucumber salad" at bounding box center [185, 128] width 184 height 10
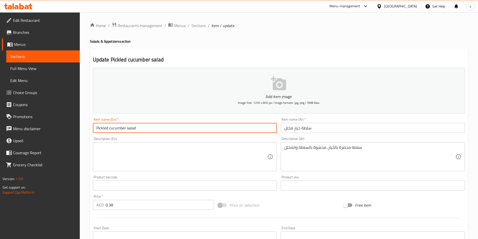
click at [142, 129] on input "Pickled cucumber salad" at bounding box center [185, 128] width 184 height 10
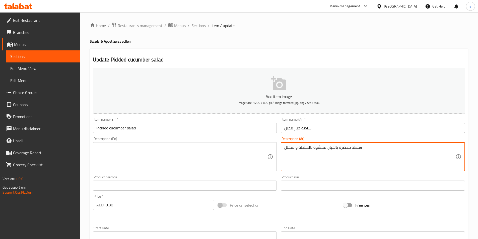
drag, startPoint x: 365, startPoint y: 148, endPoint x: 270, endPoint y: 151, distance: 95.2
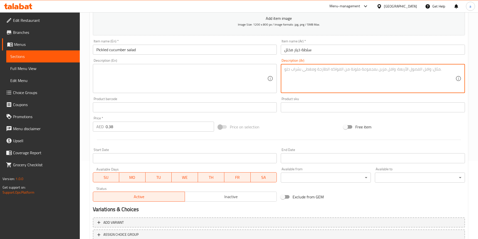
scroll to position [115, 0]
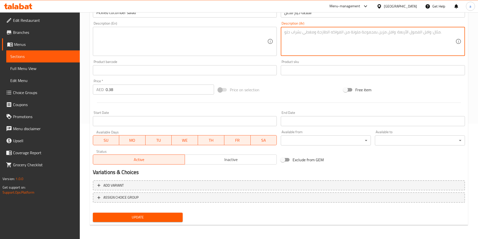
click at [143, 217] on span "Update" at bounding box center [138, 217] width 82 height 6
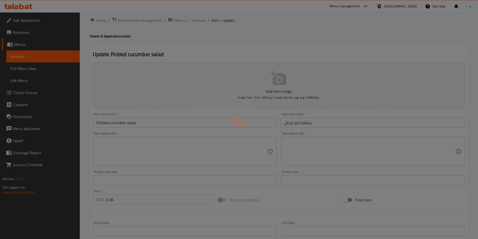
scroll to position [0, 0]
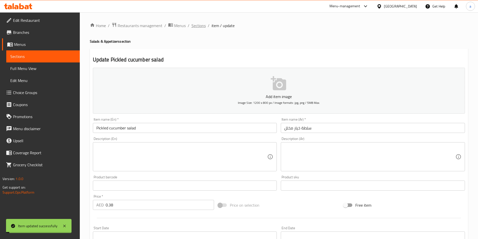
click at [195, 26] on span "Sections" at bounding box center [199, 26] width 14 height 6
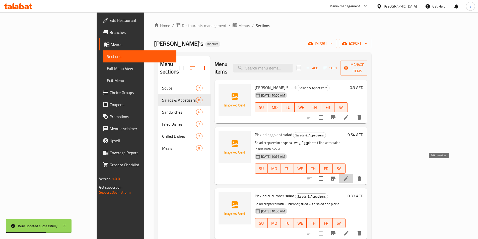
click at [349, 176] on icon at bounding box center [346, 179] width 6 height 6
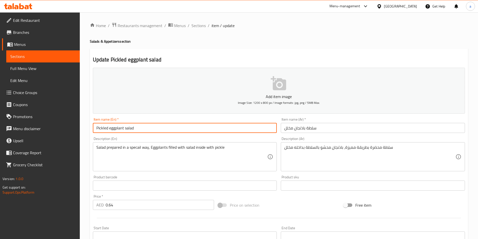
drag, startPoint x: 188, startPoint y: 129, endPoint x: 89, endPoint y: 128, distance: 98.7
click at [89, 128] on div "Home / Restaurants management / Menus / Sections / item / update Salads & Appet…" at bounding box center [279, 183] width 398 height 342
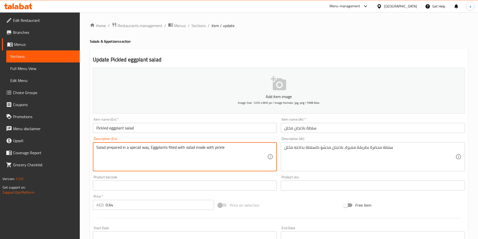
click at [243, 147] on textarea "Salad prepared in a specail way, Eggplants filled with salad inside with pickle" at bounding box center [181, 157] width 171 height 24
paste textarea "Pickled in a solution of vinegar, water, salt, and spices"
type textarea "Pickled in a solution of vinegar, water, salt, and spices"
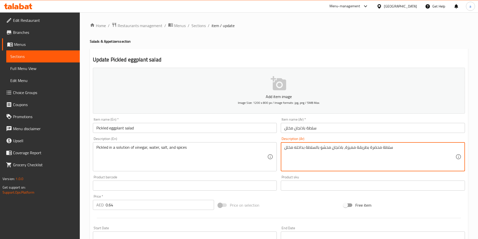
click at [406, 150] on textarea "سلطة محضرة بطريقة مميزة، باذنجان محشو بالسلطة بداخله مخلل" at bounding box center [369, 157] width 171 height 24
paste textarea "مخلل في محلول الخل والماء والملح والتواب"
type textarea "مخلل في محلول الخل والماء والملح والتوابل"
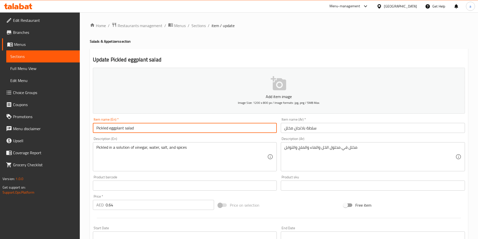
drag, startPoint x: 138, startPoint y: 127, endPoint x: 89, endPoint y: 127, distance: 48.9
click at [89, 127] on div "Home / Restaurants management / Menus / Sections / item / update Salads & Appet…" at bounding box center [279, 183] width 398 height 342
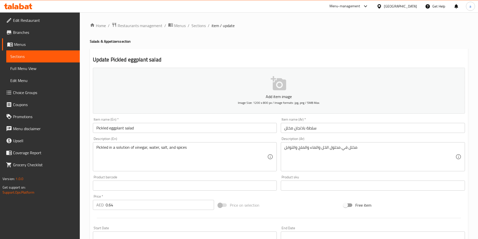
click at [314, 202] on div "Price on selection" at bounding box center [279, 206] width 126 height 14
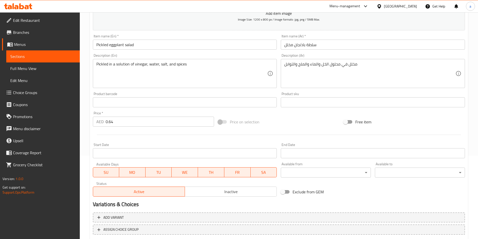
scroll to position [115, 0]
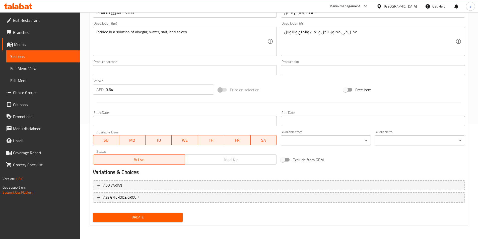
click at [140, 217] on span "Update" at bounding box center [138, 217] width 82 height 6
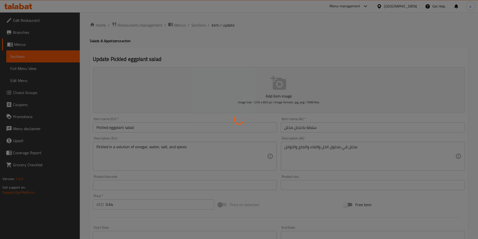
scroll to position [0, 0]
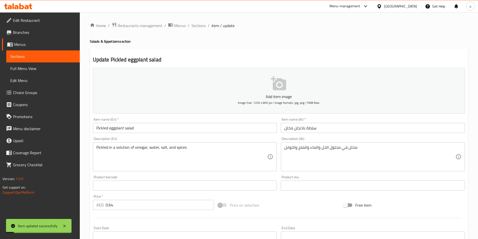
click at [197, 28] on span "Sections" at bounding box center [199, 26] width 14 height 6
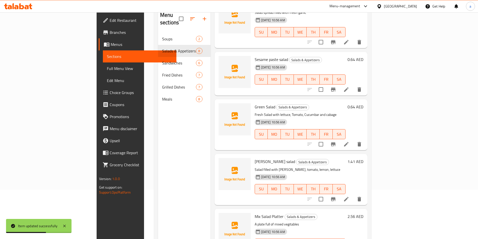
scroll to position [70, 0]
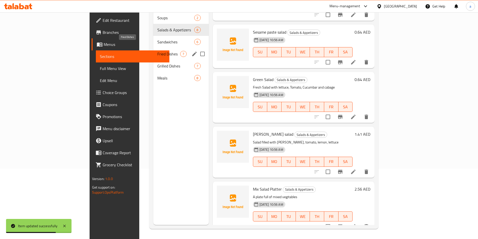
click at [157, 51] on span "Fried Dishes" at bounding box center [168, 54] width 23 height 6
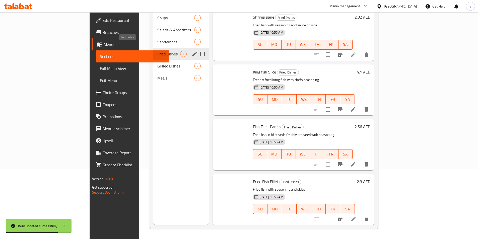
scroll to position [157, 0]
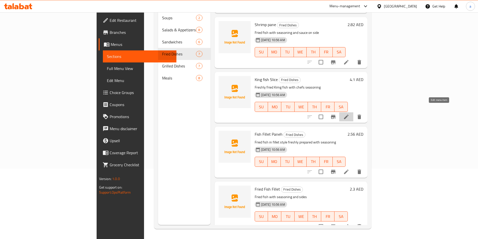
click at [349, 114] on icon at bounding box center [346, 117] width 6 height 6
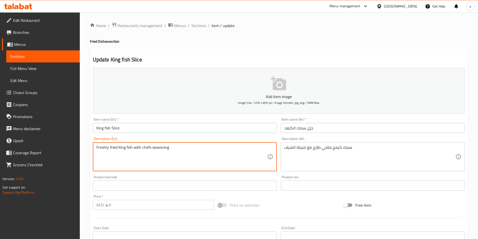
type textarea "Freshly fried King fish with chefs seasoning"
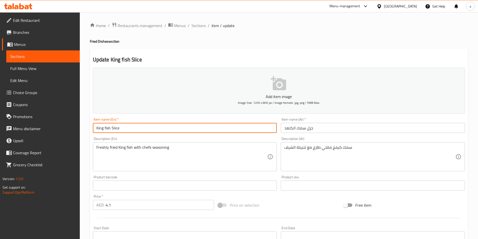
drag, startPoint x: 136, startPoint y: 128, endPoint x: 83, endPoint y: 124, distance: 53.1
click at [83, 124] on div "Home / Restaurants management / Menus / Sections / item / update Fried Dishes s…" at bounding box center [279, 183] width 398 height 342
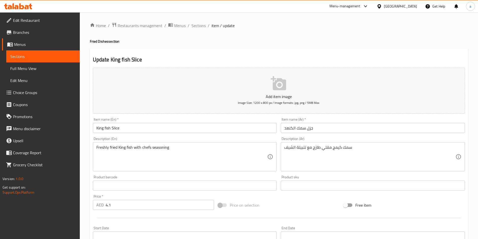
scroll to position [25, 0]
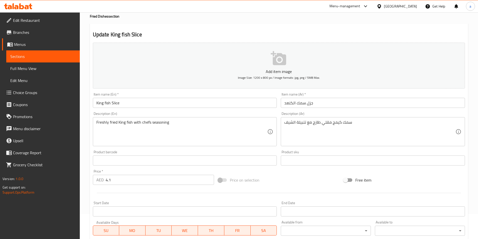
click at [289, 178] on div "Price on selection" at bounding box center [279, 180] width 126 height 14
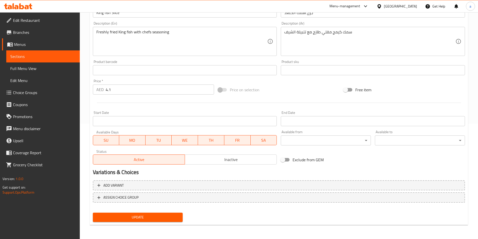
click at [142, 218] on span "Update" at bounding box center [138, 217] width 82 height 6
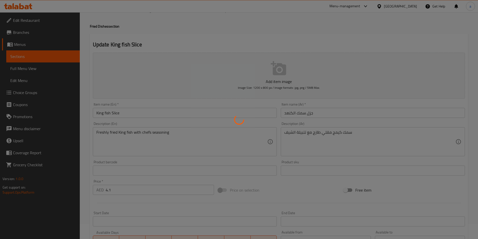
scroll to position [0, 0]
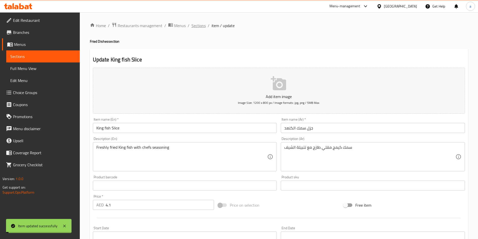
click at [197, 25] on span "Sections" at bounding box center [199, 26] width 14 height 6
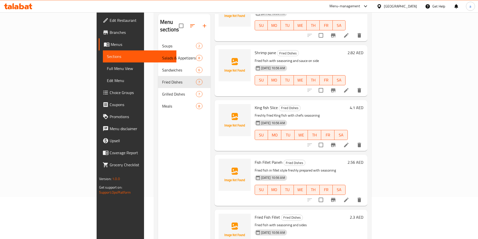
scroll to position [70, 0]
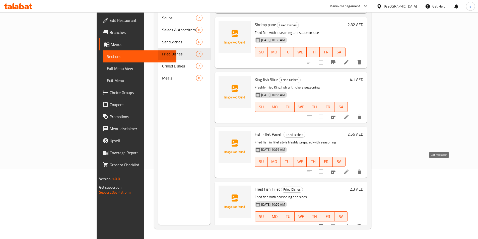
click at [349, 170] on icon at bounding box center [346, 172] width 5 height 5
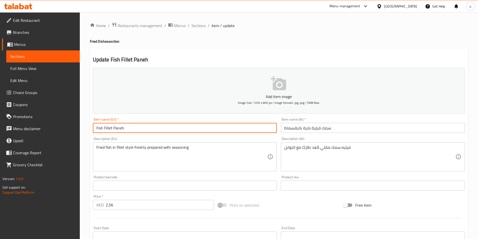
drag, startPoint x: 135, startPoint y: 127, endPoint x: 88, endPoint y: 127, distance: 46.7
click at [88, 127] on div "Home / Restaurants management / Menus / Sections / item / update Fried Dishes s…" at bounding box center [279, 183] width 398 height 342
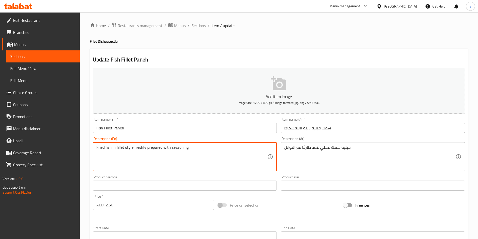
drag, startPoint x: 205, startPoint y: 146, endPoint x: 91, endPoint y: 147, distance: 114.5
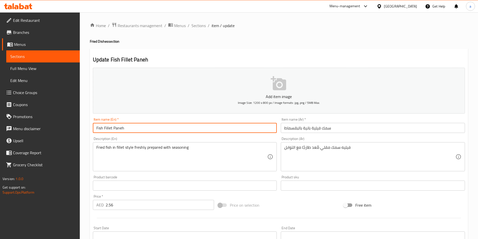
drag, startPoint x: 139, startPoint y: 129, endPoint x: 72, endPoint y: 128, distance: 66.3
click at [72, 128] on div "Edit Restaurant Branches Menus Sections Full Menu View Edit Menu Choice Groups …" at bounding box center [239, 183] width 478 height 342
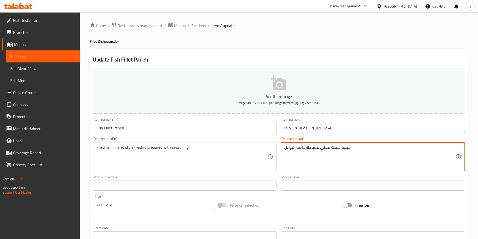
drag, startPoint x: 366, startPoint y: 149, endPoint x: 280, endPoint y: 151, distance: 86.9
paste textarea "سمك مقلي على طريقة الفيليه، مُعد طازجًا مع التوابل"
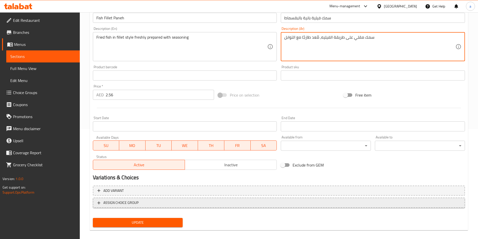
scroll to position [115, 0]
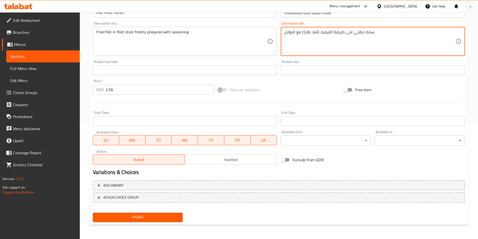
type textarea "سمك مقلي على طريقة الفيليه، مُعد طازجًا مع التوابل"
click at [140, 218] on span "Update" at bounding box center [138, 217] width 82 height 6
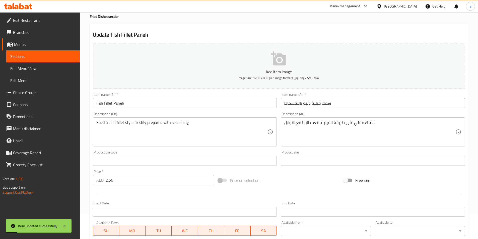
scroll to position [0, 0]
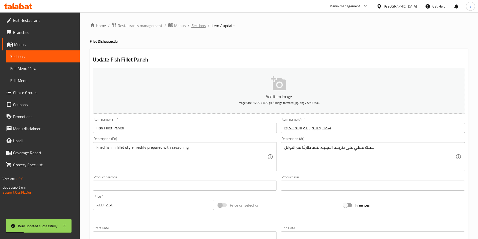
click at [200, 25] on span "Sections" at bounding box center [199, 26] width 14 height 6
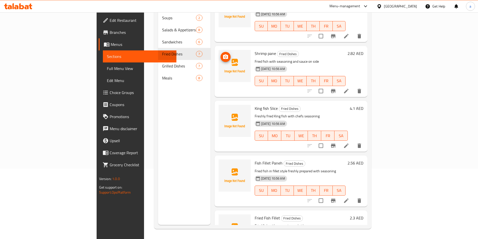
scroll to position [82, 0]
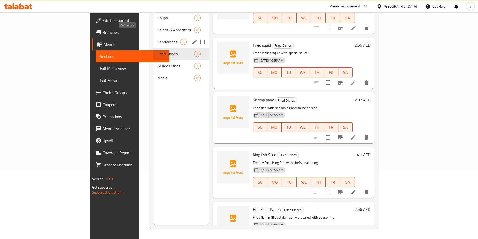
drag, startPoint x: 113, startPoint y: 32, endPoint x: 126, endPoint y: 47, distance: 19.6
click at [157, 39] on span "Sandwiches" at bounding box center [168, 42] width 23 height 6
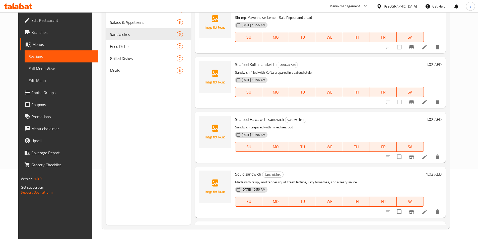
click at [263, 120] on span "Seafood Hawawshi sandwich" at bounding box center [259, 120] width 49 height 8
copy h6 "Seafood Hawawshi sandwich"
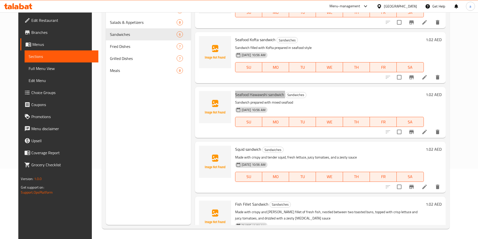
scroll to position [75, 0]
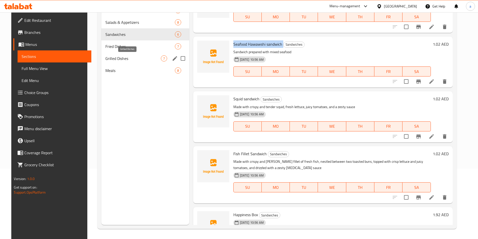
click at [105, 59] on span "Grilled Dishes" at bounding box center [132, 58] width 55 height 6
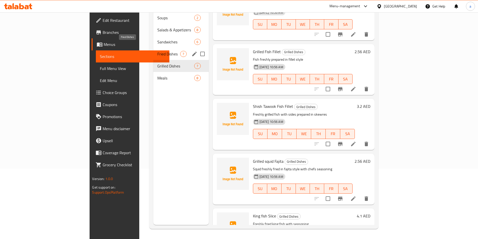
click at [157, 51] on span "Fried Dishes" at bounding box center [168, 54] width 23 height 6
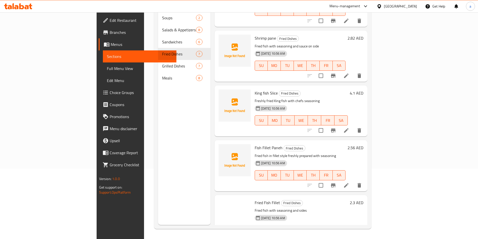
scroll to position [157, 0]
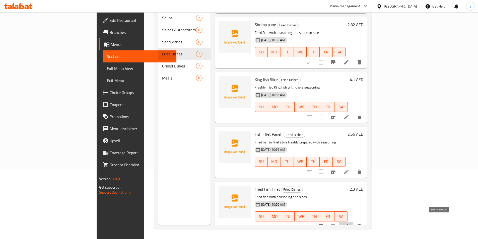
click at [349, 224] on icon at bounding box center [346, 226] width 5 height 5
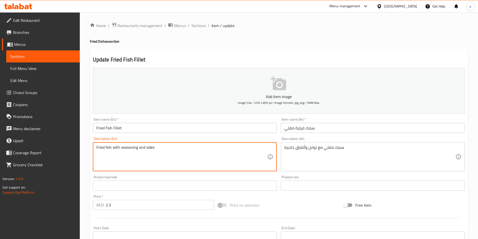
drag, startPoint x: 156, startPoint y: 146, endPoint x: 74, endPoint y: 146, distance: 82.6
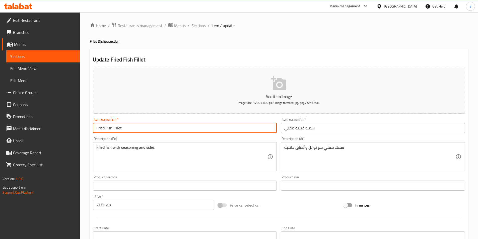
drag, startPoint x: 150, startPoint y: 130, endPoint x: 75, endPoint y: 130, distance: 75.1
click at [75, 130] on div "Edit Restaurant Branches Menus Sections Full Menu View Edit Menu Choice Groups …" at bounding box center [239, 183] width 478 height 342
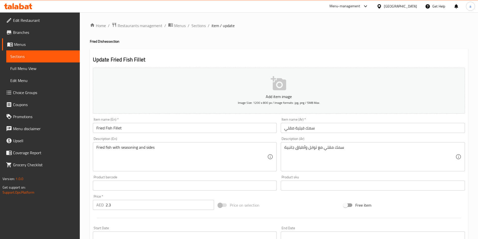
drag, startPoint x: 197, startPoint y: 24, endPoint x: 204, endPoint y: 51, distance: 28.1
click at [197, 24] on span "Sections" at bounding box center [199, 26] width 14 height 6
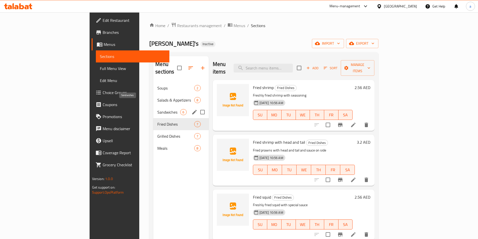
click at [157, 109] on span "Sandwiches" at bounding box center [168, 112] width 23 height 6
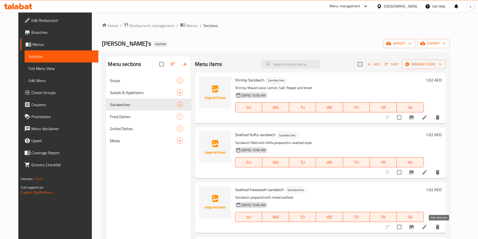
click at [428, 227] on icon at bounding box center [425, 227] width 6 height 6
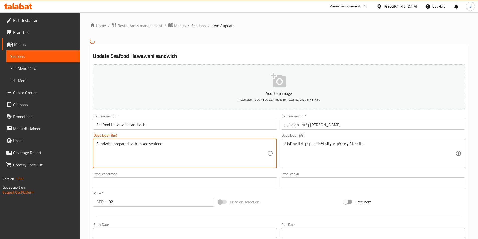
drag, startPoint x: 186, startPoint y: 148, endPoint x: 83, endPoint y: 154, distance: 102.8
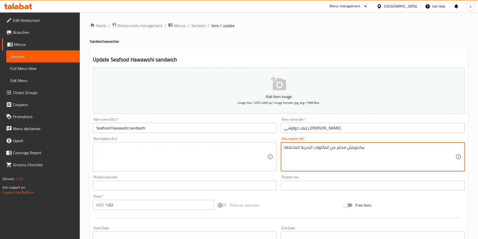
drag, startPoint x: 387, startPoint y: 150, endPoint x: 258, endPoint y: 149, distance: 129.3
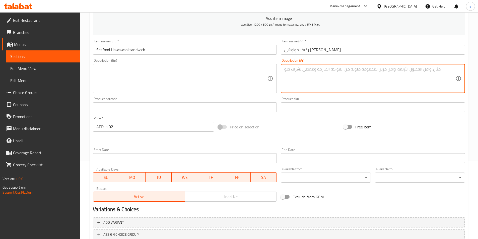
scroll to position [40, 0]
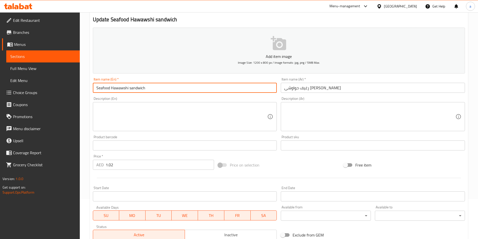
drag, startPoint x: 147, startPoint y: 88, endPoint x: 50, endPoint y: 87, distance: 96.9
click at [50, 87] on div "Edit Restaurant Branches Menus Sections Full Menu View Edit Menu Choice Groups …" at bounding box center [239, 143] width 478 height 342
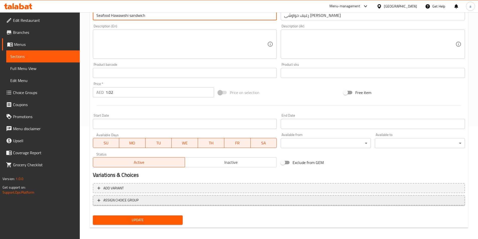
scroll to position [115, 0]
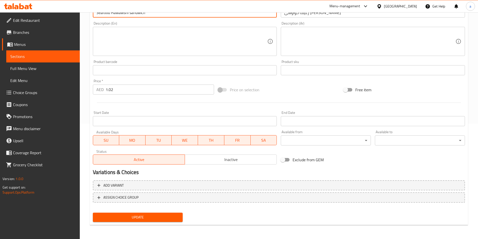
click at [119, 216] on span "Update" at bounding box center [138, 217] width 82 height 6
click at [146, 220] on span "Update" at bounding box center [138, 217] width 82 height 6
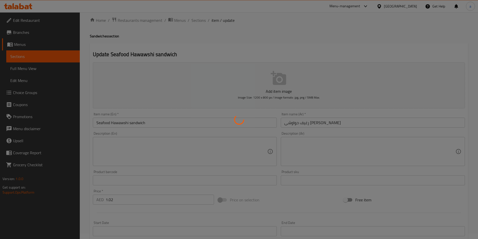
scroll to position [0, 0]
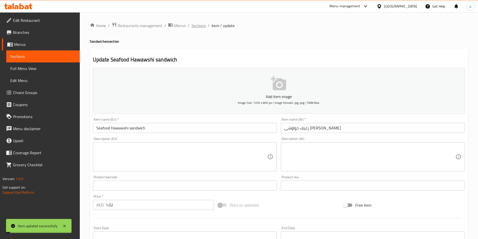
click at [200, 26] on span "Sections" at bounding box center [199, 26] width 14 height 6
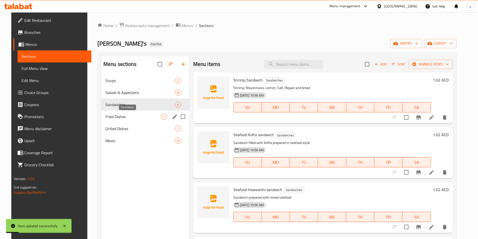
click at [125, 116] on span "Fried Dishes" at bounding box center [132, 117] width 55 height 6
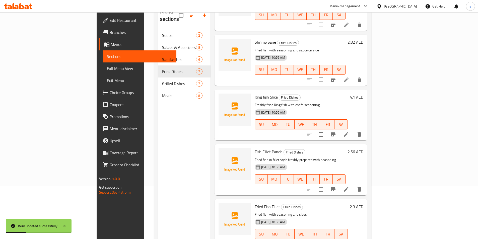
scroll to position [70, 0]
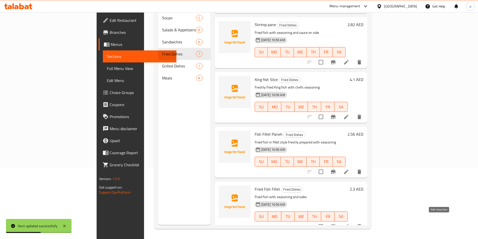
click at [349, 224] on icon at bounding box center [346, 226] width 5 height 5
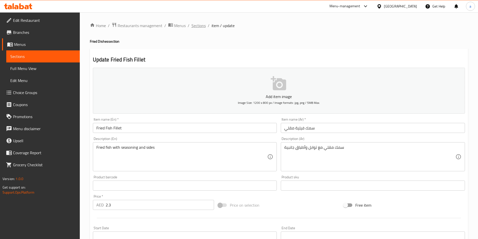
click at [199, 26] on span "Sections" at bounding box center [199, 26] width 14 height 6
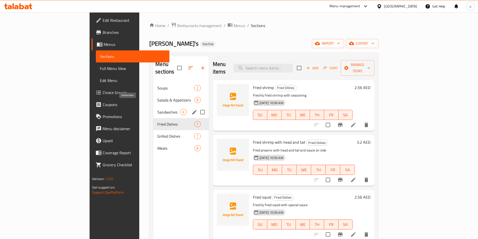
click at [157, 109] on span "Sandwiches" at bounding box center [168, 112] width 23 height 6
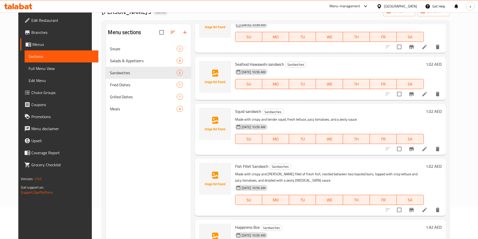
scroll to position [70, 0]
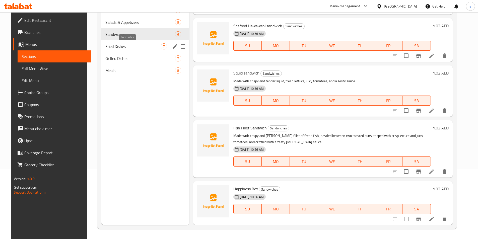
click at [112, 46] on span "Fried Dishes" at bounding box center [132, 46] width 55 height 6
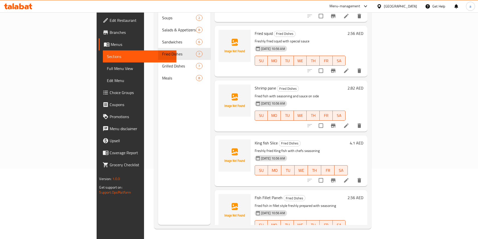
scroll to position [157, 0]
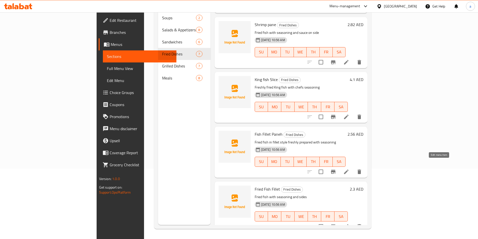
click at [349, 170] on icon at bounding box center [346, 172] width 5 height 5
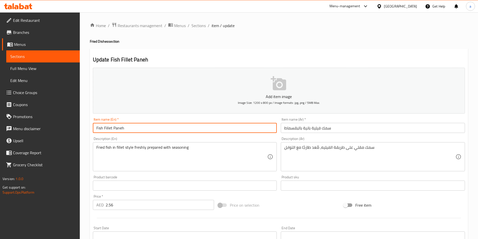
drag, startPoint x: 168, startPoint y: 128, endPoint x: 67, endPoint y: 127, distance: 101.2
click at [67, 127] on div "Edit Restaurant Branches Menus Sections Full Menu View Edit Menu Choice Groups …" at bounding box center [239, 183] width 478 height 342
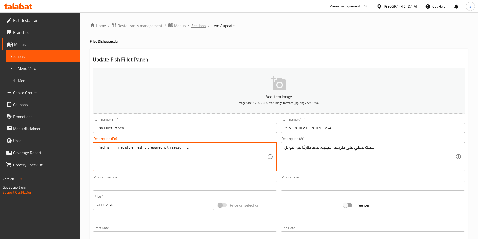
click at [199, 26] on span "Sections" at bounding box center [199, 26] width 14 height 6
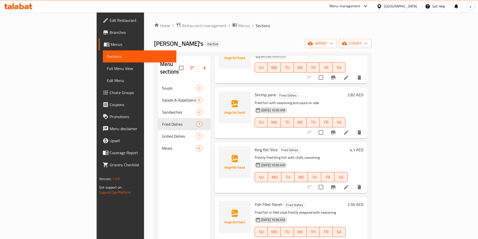
scroll to position [70, 0]
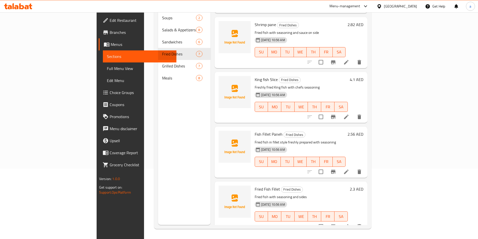
click at [349, 224] on icon at bounding box center [346, 227] width 6 height 6
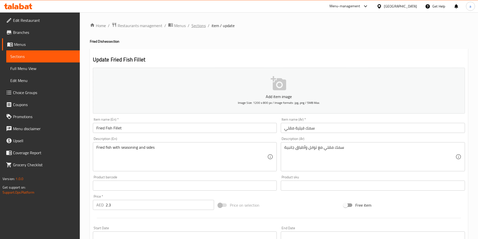
click at [199, 26] on span "Sections" at bounding box center [199, 26] width 14 height 6
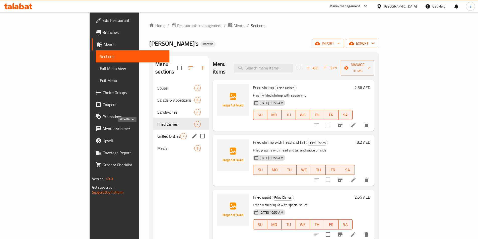
click at [157, 133] on span "Grilled Dishes" at bounding box center [168, 136] width 23 height 6
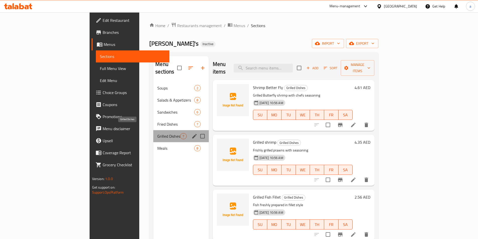
click at [157, 133] on span "Grilled Dishes" at bounding box center [168, 136] width 23 height 6
click at [157, 145] on span "Meals" at bounding box center [168, 148] width 23 height 6
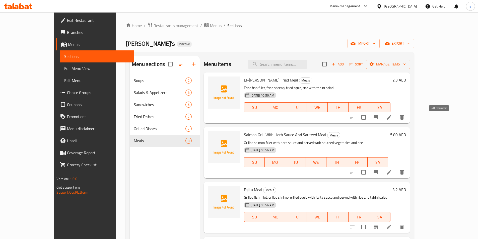
click at [391, 118] on icon at bounding box center [389, 117] width 5 height 5
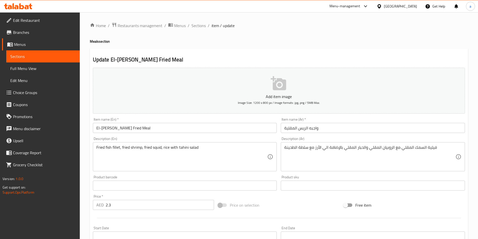
drag, startPoint x: 196, startPoint y: 26, endPoint x: 194, endPoint y: 32, distance: 6.3
click at [196, 26] on span "Sections" at bounding box center [199, 26] width 14 height 6
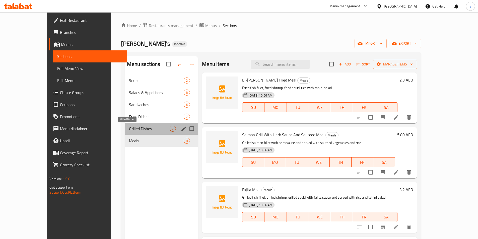
click at [129, 127] on span "Grilled Dishes" at bounding box center [149, 129] width 41 height 6
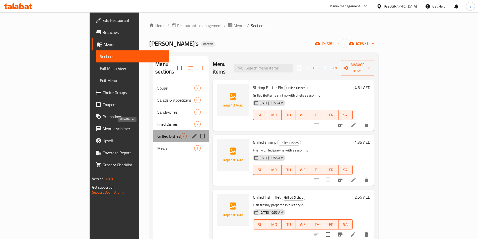
click at [157, 133] on span "Grilled Dishes" at bounding box center [168, 136] width 23 height 6
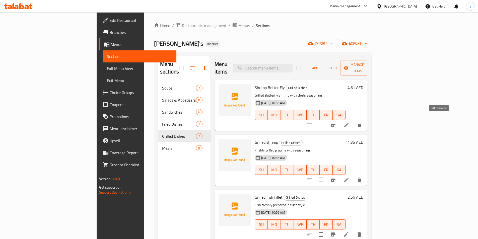
click at [349, 123] on icon at bounding box center [346, 125] width 5 height 5
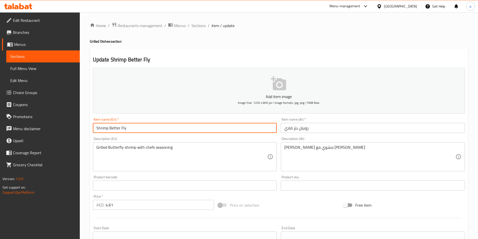
click at [167, 131] on input "Shrimp Better Fly" at bounding box center [185, 128] width 184 height 10
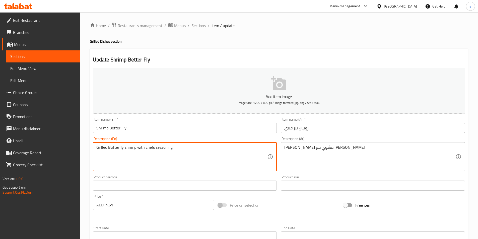
drag, startPoint x: 178, startPoint y: 146, endPoint x: 92, endPoint y: 147, distance: 85.9
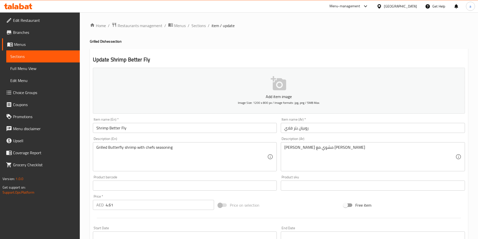
scroll to position [115, 0]
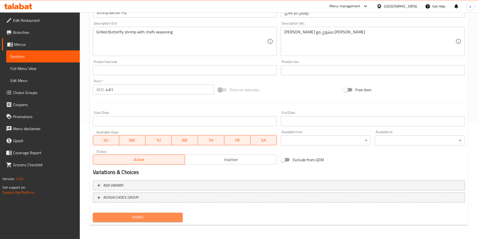
click at [160, 218] on span "Update" at bounding box center [138, 217] width 82 height 6
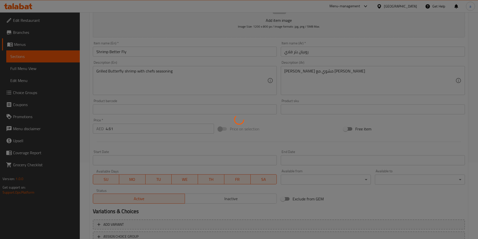
scroll to position [0, 0]
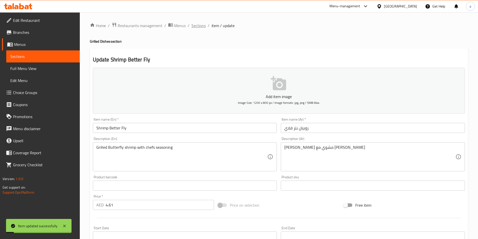
click at [196, 24] on span "Sections" at bounding box center [199, 26] width 14 height 6
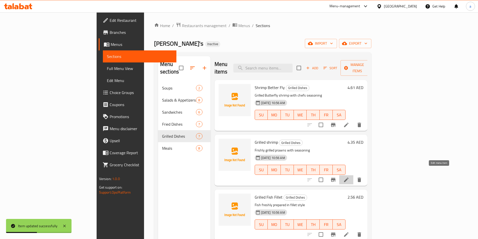
click at [349, 178] on icon at bounding box center [346, 180] width 5 height 5
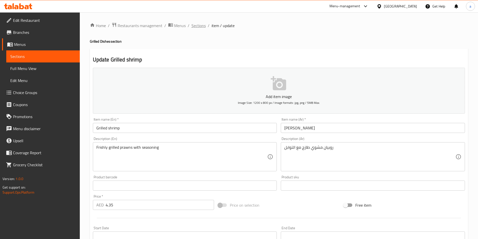
click at [198, 25] on span "Sections" at bounding box center [199, 26] width 14 height 6
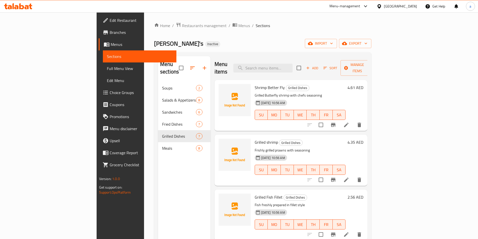
click at [349, 232] on icon at bounding box center [346, 234] width 5 height 5
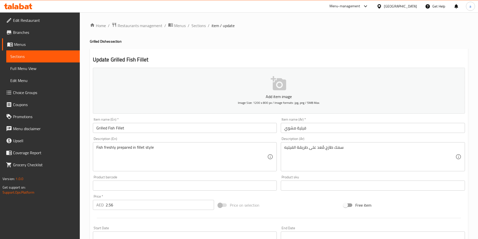
drag, startPoint x: 196, startPoint y: 27, endPoint x: 191, endPoint y: 38, distance: 12.5
click at [196, 27] on span "Sections" at bounding box center [199, 26] width 14 height 6
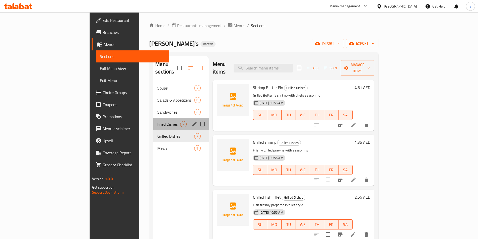
click at [153, 120] on div "Fried Dishes 7" at bounding box center [180, 124] width 55 height 12
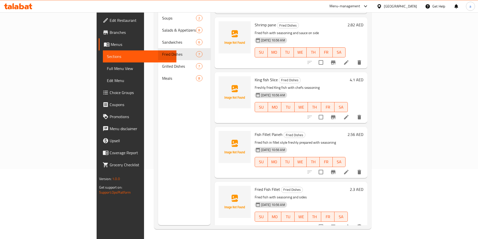
scroll to position [70, 0]
click at [349, 115] on icon at bounding box center [346, 117] width 5 height 5
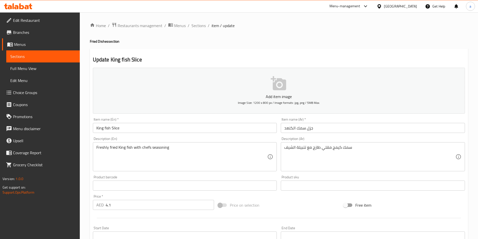
click at [309, 129] on input "جزل سمك الكنعد" at bounding box center [373, 128] width 184 height 10
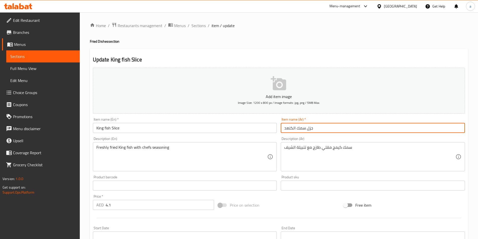
click at [309, 129] on input "جزل سمك الكنعد" at bounding box center [373, 128] width 184 height 10
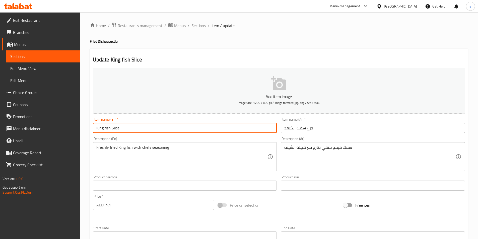
click at [114, 130] on input "King fish Slice" at bounding box center [185, 128] width 184 height 10
click at [113, 129] on input "King fish Slice" at bounding box center [185, 128] width 184 height 10
click at [117, 129] on input "King fish Slice" at bounding box center [185, 128] width 184 height 10
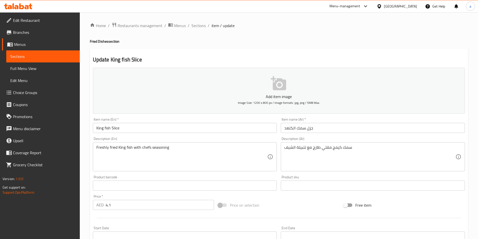
click at [310, 129] on input "جزل سمك الكنعد" at bounding box center [373, 128] width 184 height 10
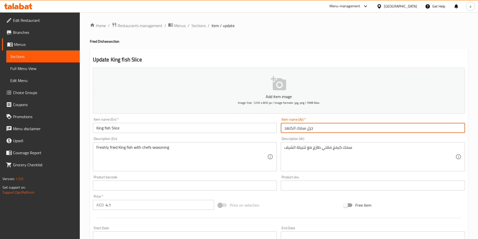
paste input "ريحة"
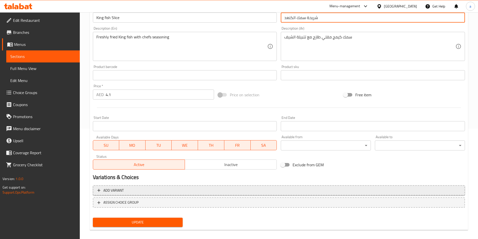
scroll to position [115, 0]
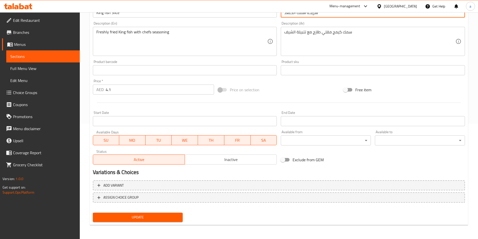
type input "شريحة سمك الكنعد"
click at [136, 215] on span "Update" at bounding box center [138, 217] width 82 height 6
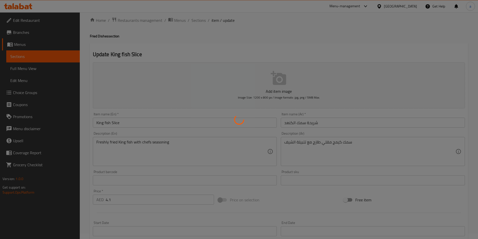
scroll to position [0, 0]
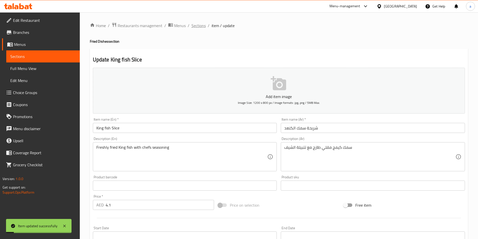
click at [200, 26] on span "Sections" at bounding box center [199, 26] width 14 height 6
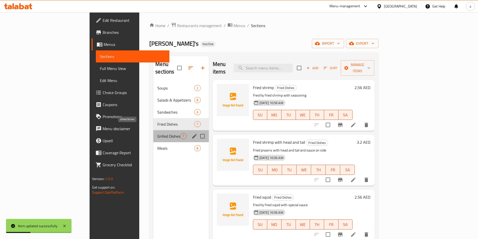
click at [157, 133] on span "Grilled Dishes" at bounding box center [168, 136] width 23 height 6
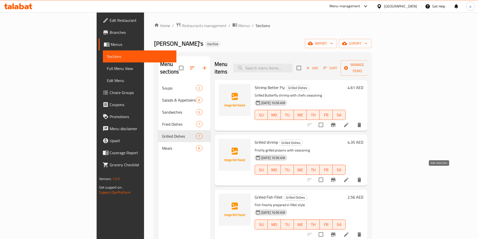
click at [349, 178] on icon at bounding box center [346, 180] width 5 height 5
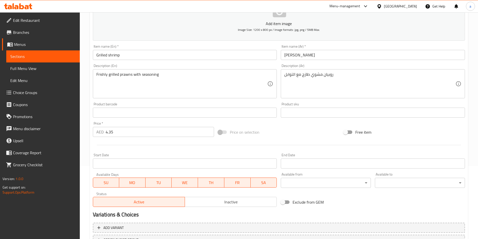
scroll to position [115, 0]
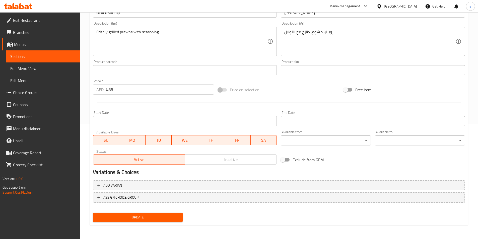
click at [147, 220] on span "Update" at bounding box center [138, 217] width 82 height 6
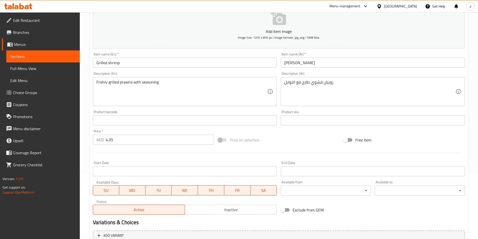
scroll to position [0, 0]
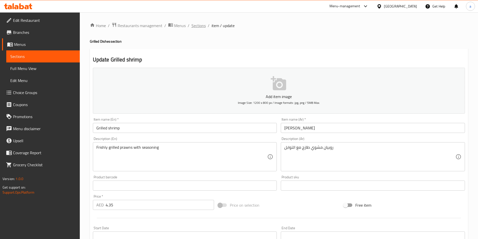
click at [201, 24] on span "Sections" at bounding box center [199, 26] width 14 height 6
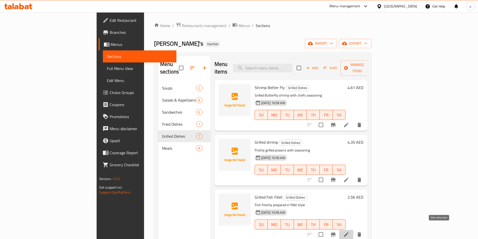
click at [349, 232] on icon at bounding box center [346, 235] width 6 height 6
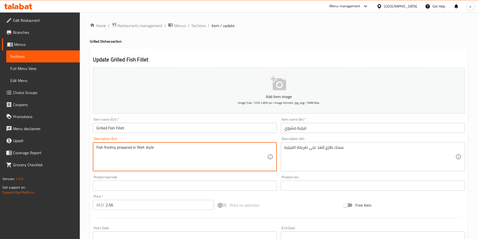
click at [124, 148] on textarea "Fish freshly prepared in fillet style" at bounding box center [181, 157] width 171 height 24
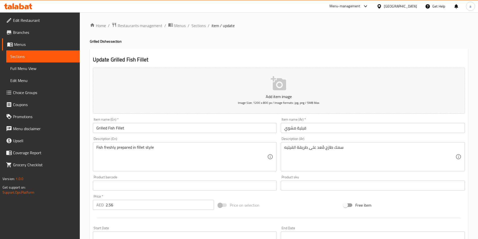
click at [109, 148] on textarea "Fish freshly prepared in fillet style" at bounding box center [181, 157] width 171 height 24
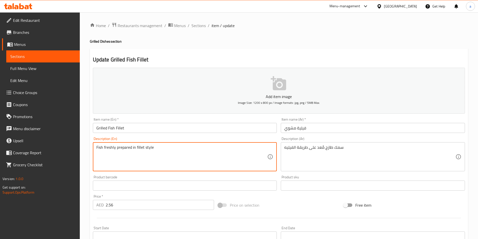
click at [109, 148] on textarea "Fish freshly prepared in fillet style" at bounding box center [181, 157] width 171 height 24
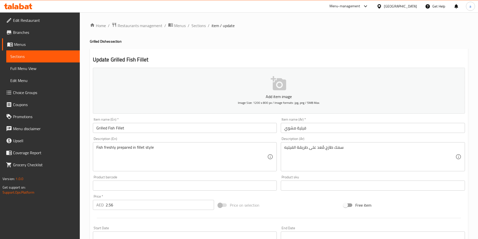
drag, startPoint x: 276, startPoint y: 204, endPoint x: 277, endPoint y: 235, distance: 31.6
click at [276, 204] on div "Price on selection" at bounding box center [279, 206] width 126 height 14
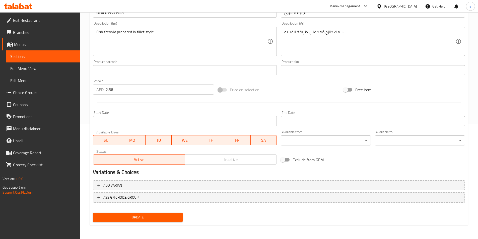
click at [133, 216] on span "Update" at bounding box center [138, 217] width 82 height 6
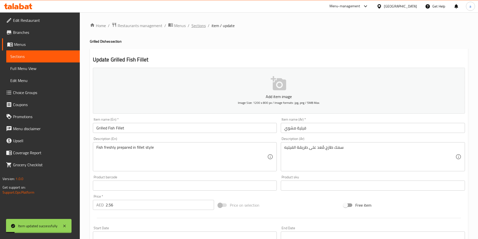
click at [197, 26] on span "Sections" at bounding box center [199, 26] width 14 height 6
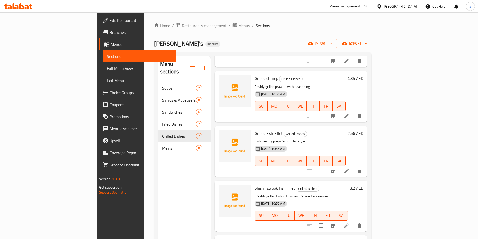
scroll to position [75, 0]
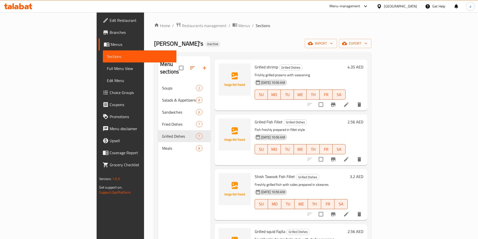
click at [349, 212] on icon at bounding box center [346, 214] width 5 height 5
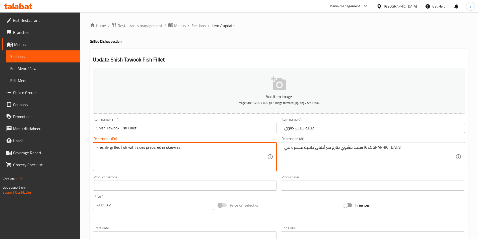
drag, startPoint x: 190, startPoint y: 148, endPoint x: 51, endPoint y: 161, distance: 139.5
drag, startPoint x: 197, startPoint y: 26, endPoint x: 193, endPoint y: 29, distance: 5.5
click at [197, 26] on span "Sections" at bounding box center [199, 26] width 14 height 6
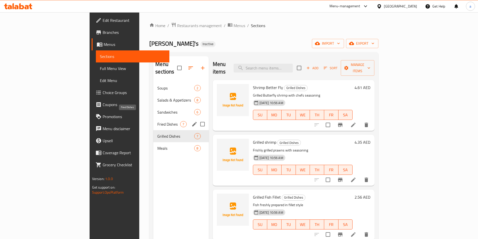
click at [157, 121] on span "Fried Dishes" at bounding box center [168, 124] width 23 height 6
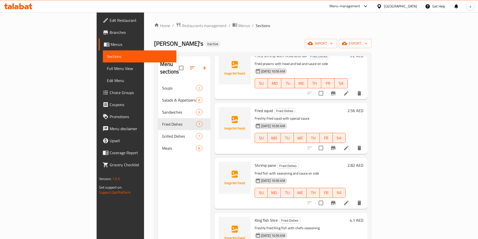
scroll to position [82, 0]
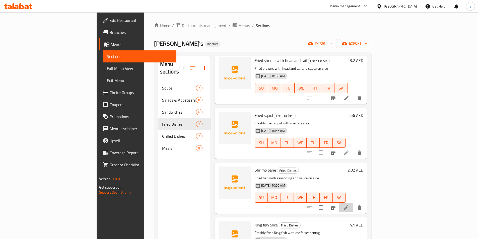
click at [353, 203] on li at bounding box center [346, 207] width 14 height 9
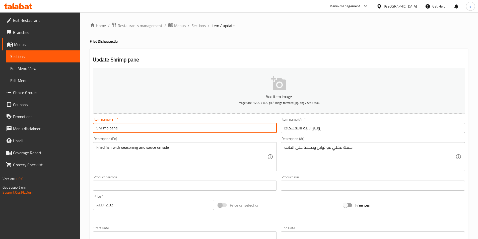
drag, startPoint x: 132, startPoint y: 128, endPoint x: 72, endPoint y: 132, distance: 60.6
click at [72, 132] on div "Edit Restaurant Branches Menus Sections Full Menu View Edit Menu Choice Groups …" at bounding box center [239, 183] width 478 height 342
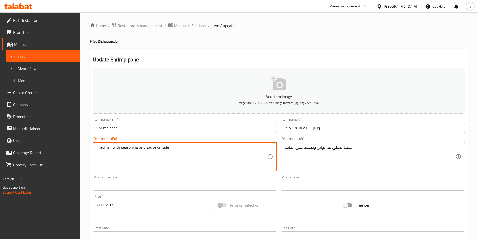
click at [193, 149] on textarea "Fried fish with seasoning and sauce on side" at bounding box center [181, 157] width 171 height 24
paste textarea "Shrimp pane, onion, fresh parsley, fresh cilantro, spices, bread crumbs, egg, a…"
type textarea "Shrimp pane, onion, fresh parsley, fresh cilantro, spices, bread crumbs, egg, a…"
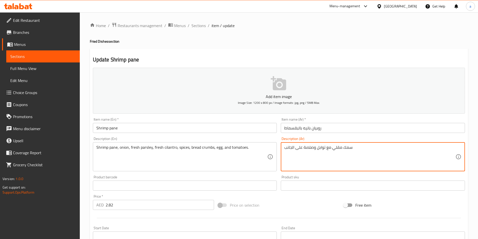
drag, startPoint x: 340, startPoint y: 148, endPoint x: 251, endPoint y: 148, distance: 89.1
paste textarea "وبيان بانيه، بصل، بقدونس طازج، كزبرة طازجة، بهارات، بقسماط، بيض وطماطم"
type textarea "روبيان بانيه، بصل، بقدونس طازج، كزبرة طازجة، بهارات، بقسماط، بيض وطماطم"
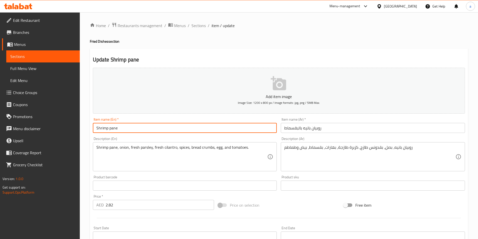
drag, startPoint x: 128, startPoint y: 127, endPoint x: 88, endPoint y: 127, distance: 40.2
click at [88, 127] on div "Home / Restaurants management / Menus / Sections / item / update Fried Dishes s…" at bounding box center [279, 183] width 398 height 342
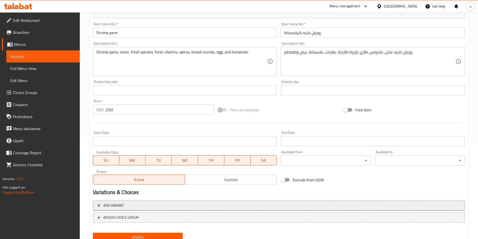
scroll to position [115, 0]
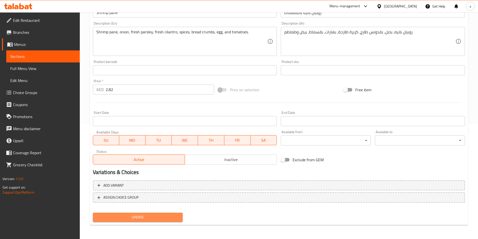
click at [136, 217] on span "Update" at bounding box center [138, 217] width 82 height 6
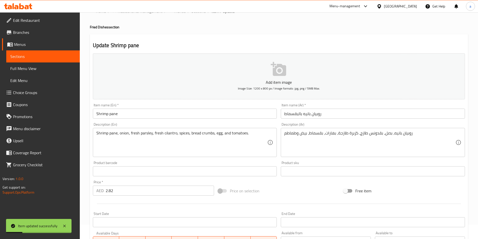
scroll to position [0, 0]
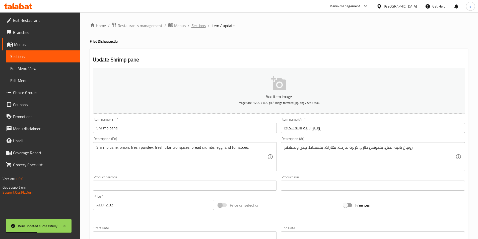
click at [196, 26] on span "Sections" at bounding box center [199, 26] width 14 height 6
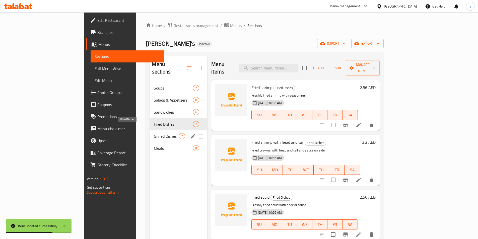
click at [154, 133] on span "Grilled Dishes" at bounding box center [166, 136] width 25 height 6
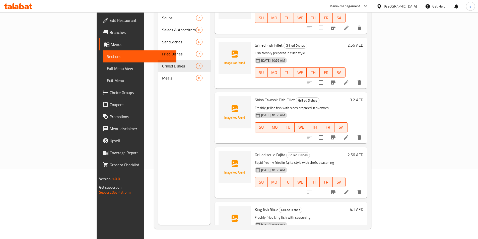
scroll to position [32, 0]
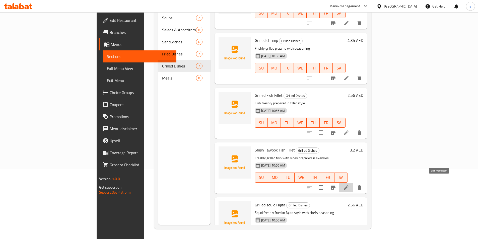
click at [349, 185] on icon at bounding box center [346, 188] width 6 height 6
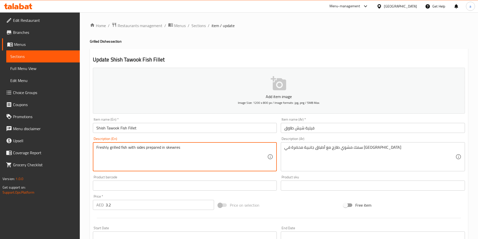
drag, startPoint x: 198, startPoint y: 149, endPoint x: 85, endPoint y: 155, distance: 113.1
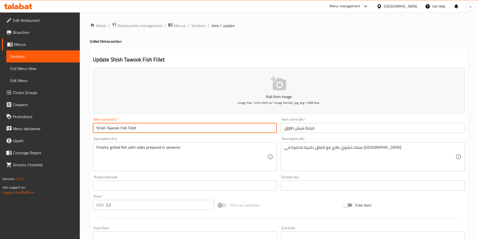
drag, startPoint x: 165, startPoint y: 128, endPoint x: 81, endPoint y: 128, distance: 84.3
click at [81, 128] on div "Home / Restaurants management / Menus / Sections / item / update Grilled Dishes…" at bounding box center [279, 183] width 398 height 342
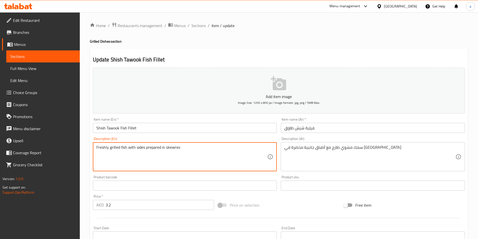
drag, startPoint x: 181, startPoint y: 148, endPoint x: 164, endPoint y: 150, distance: 16.7
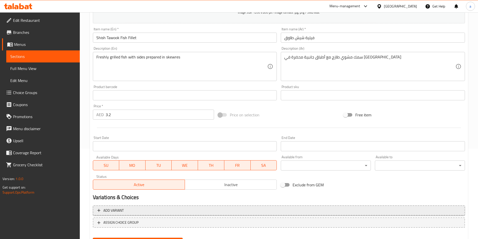
scroll to position [115, 0]
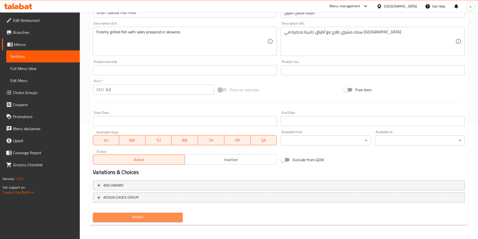
click at [142, 217] on span "Update" at bounding box center [138, 217] width 82 height 6
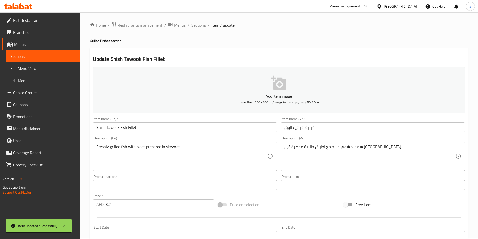
scroll to position [0, 0]
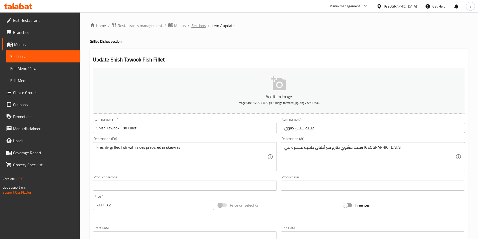
click at [198, 27] on span "Sections" at bounding box center [199, 26] width 14 height 6
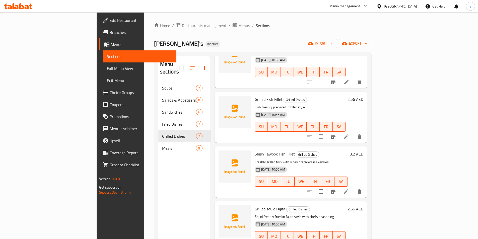
scroll to position [126, 0]
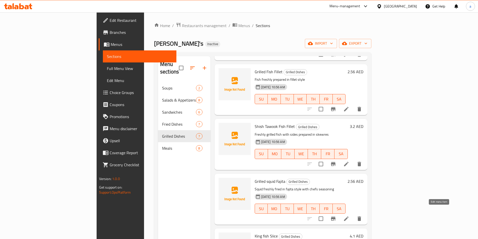
click at [349, 216] on icon at bounding box center [346, 219] width 6 height 6
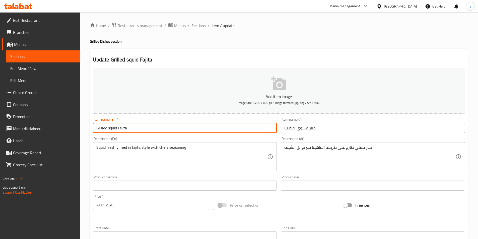
click at [162, 129] on input "Grilled squid Fajita" at bounding box center [185, 128] width 184 height 10
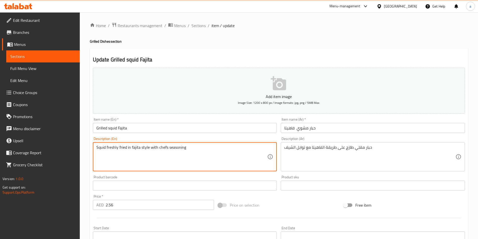
click at [208, 149] on textarea "Squid freshly fried in fajita style with chefs seasoning" at bounding box center [181, 157] width 171 height 24
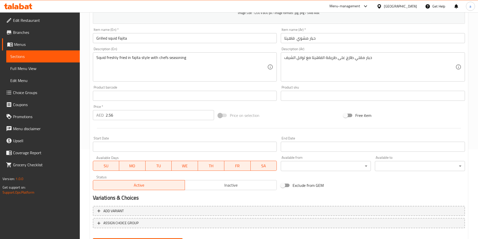
scroll to position [115, 0]
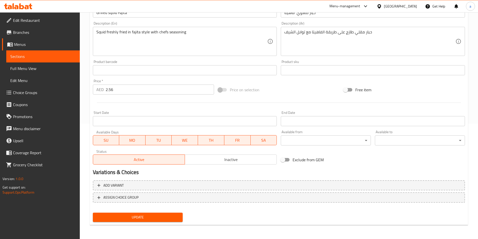
click at [137, 218] on span "Update" at bounding box center [138, 217] width 82 height 6
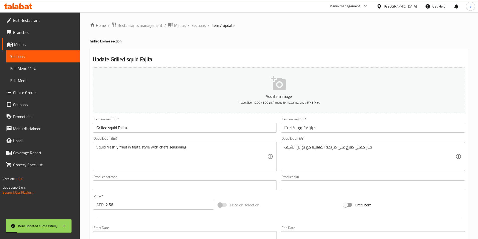
scroll to position [0, 0]
click at [196, 25] on span "Sections" at bounding box center [199, 26] width 14 height 6
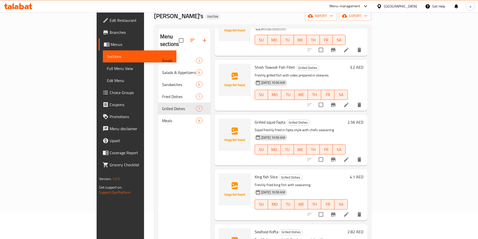
scroll to position [70, 0]
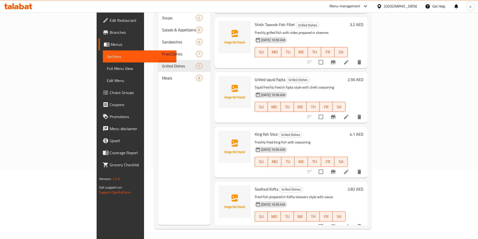
click at [349, 169] on icon at bounding box center [346, 172] width 6 height 6
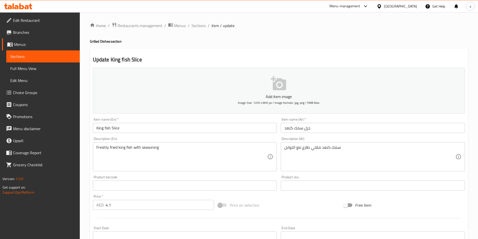
click at [309, 128] on input "جزل سمك كنعد" at bounding box center [373, 128] width 184 height 10
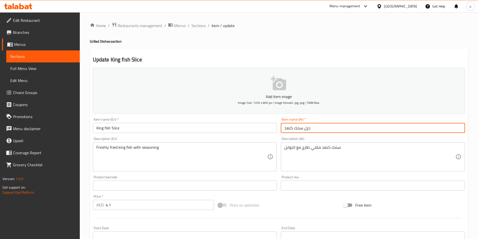
click at [309, 128] on input "جزل سمك كنعد" at bounding box center [373, 128] width 184 height 10
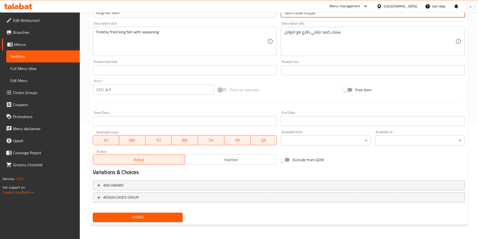
type input "شريحة سمك كنعد"
click at [148, 216] on span "Update" at bounding box center [138, 217] width 82 height 6
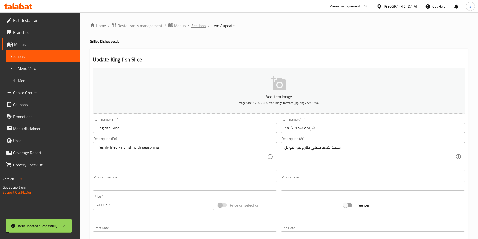
click at [198, 26] on span "Sections" at bounding box center [199, 26] width 14 height 6
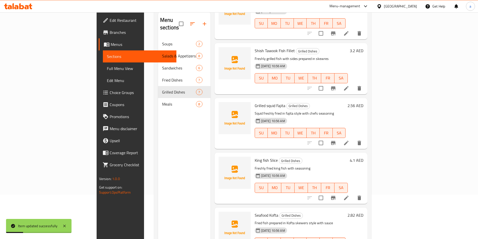
scroll to position [50, 0]
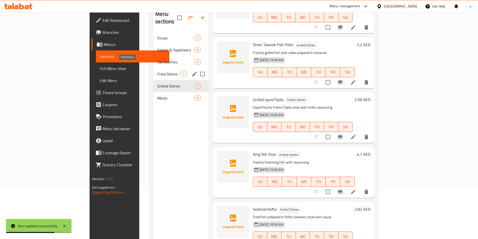
click at [157, 71] on span "Fried Dishes" at bounding box center [168, 74] width 23 height 6
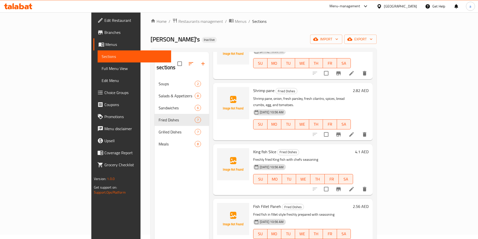
scroll to position [70, 0]
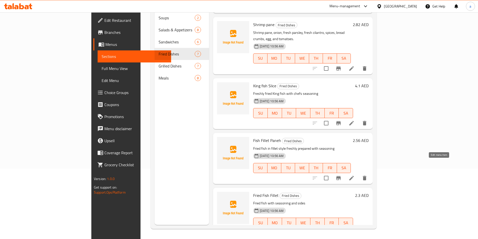
click at [355, 175] on icon at bounding box center [352, 178] width 6 height 6
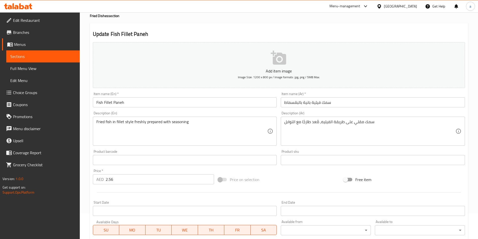
scroll to position [25, 0]
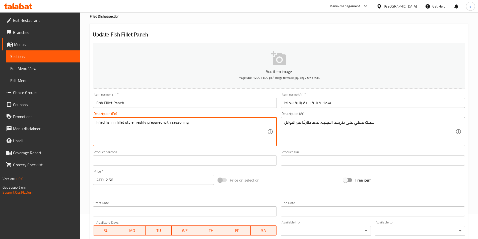
click at [140, 122] on textarea "Fried fish in fillet style freshly prepared with seasoning" at bounding box center [181, 132] width 171 height 24
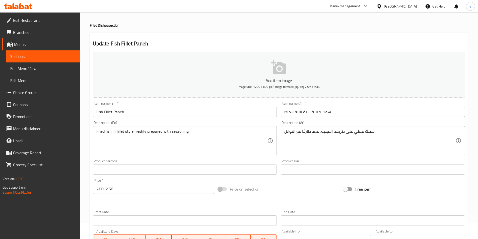
scroll to position [0, 0]
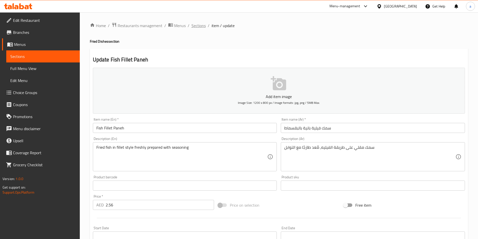
click at [196, 28] on span "Sections" at bounding box center [199, 26] width 14 height 6
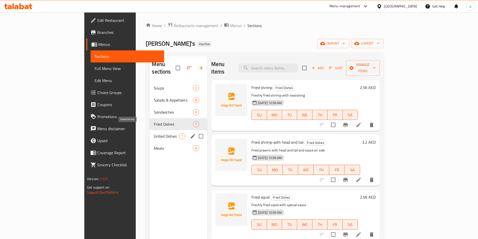
click at [154, 133] on span "Grilled Dishes" at bounding box center [166, 136] width 25 height 6
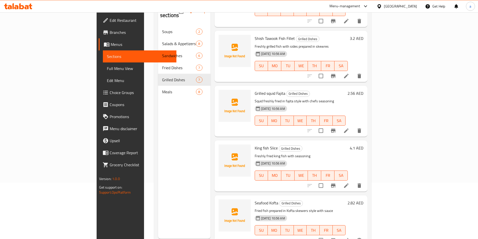
scroll to position [70, 0]
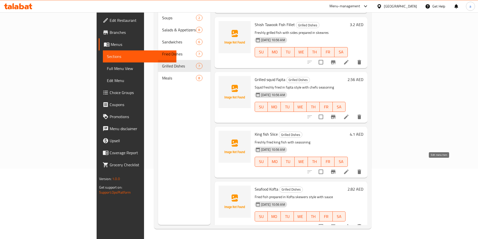
click at [349, 169] on icon at bounding box center [346, 172] width 6 height 6
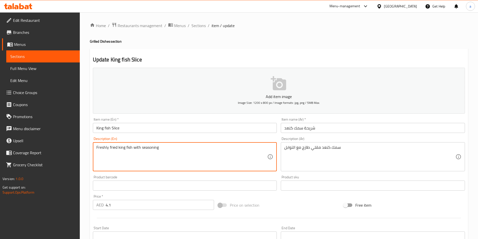
drag, startPoint x: 165, startPoint y: 150, endPoint x: 83, endPoint y: 155, distance: 81.7
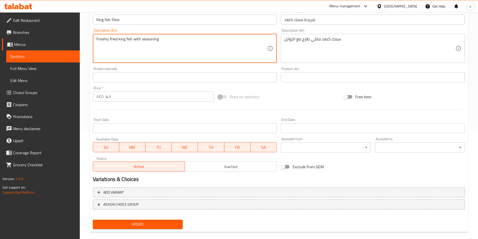
scroll to position [115, 0]
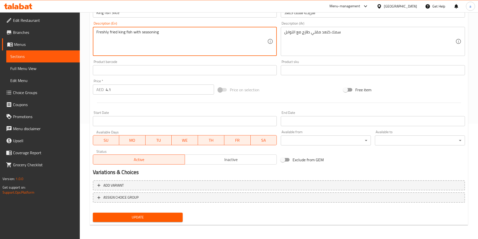
click at [137, 219] on span "Update" at bounding box center [138, 217] width 82 height 6
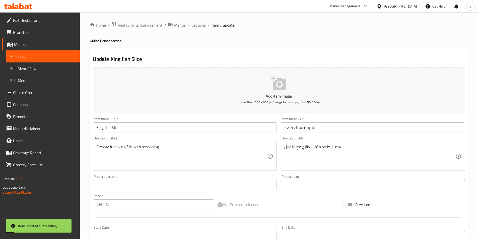
scroll to position [0, 0]
click at [196, 27] on span "Sections" at bounding box center [199, 26] width 14 height 6
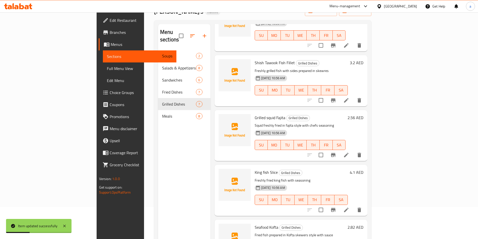
scroll to position [70, 0]
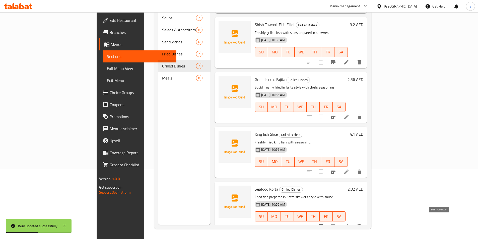
click at [349, 224] on icon at bounding box center [346, 227] width 6 height 6
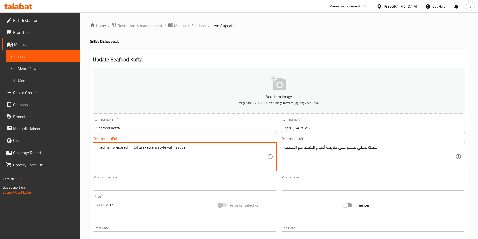
drag, startPoint x: 166, startPoint y: 146, endPoint x: 82, endPoint y: 144, distance: 83.9
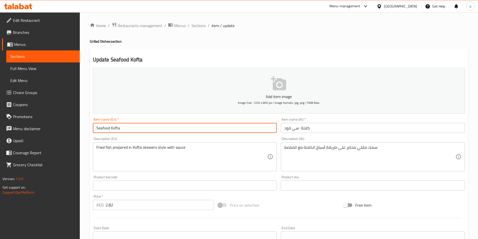
drag, startPoint x: 126, startPoint y: 127, endPoint x: 82, endPoint y: 128, distance: 43.9
click at [82, 128] on div "Home / Restaurants management / Menus / Sections / item / update Grilled Dishes…" at bounding box center [279, 183] width 398 height 342
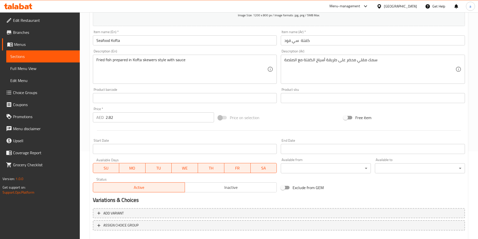
scroll to position [115, 0]
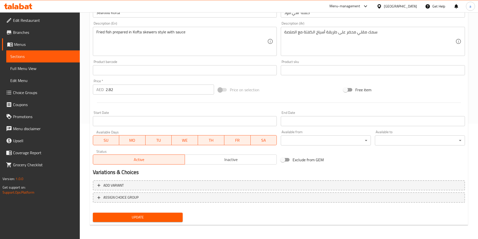
click at [141, 216] on span "Update" at bounding box center [138, 217] width 82 height 6
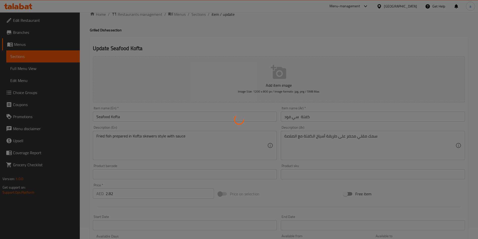
scroll to position [0, 0]
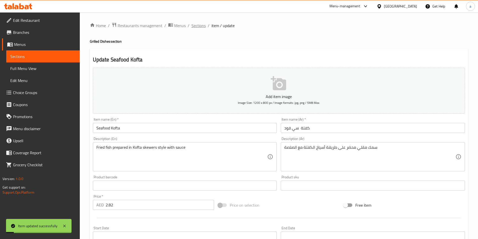
click at [193, 23] on span "Sections" at bounding box center [199, 26] width 14 height 6
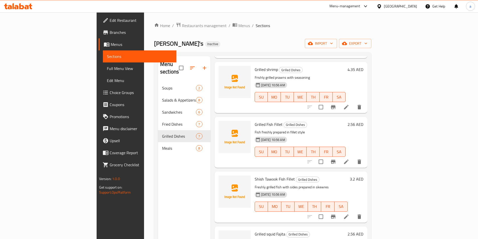
scroll to position [75, 0]
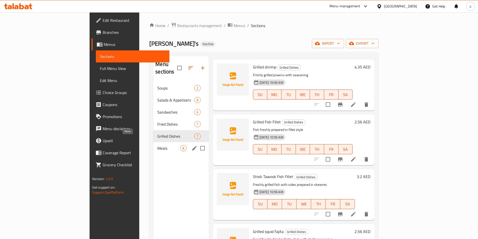
click at [157, 145] on span "Meals" at bounding box center [168, 148] width 23 height 6
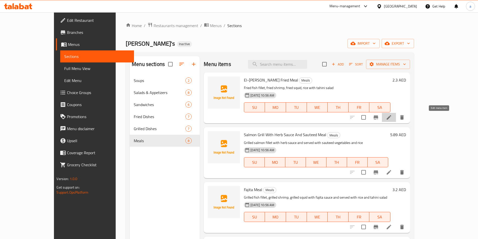
click at [392, 119] on icon at bounding box center [389, 117] width 6 height 6
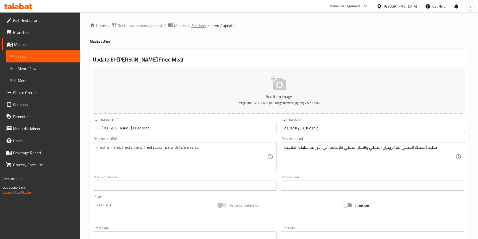
click at [198, 27] on span "Sections" at bounding box center [199, 26] width 14 height 6
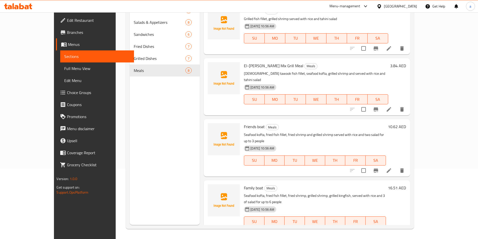
scroll to position [112, 0]
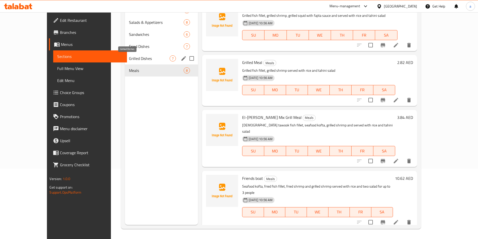
click at [129, 58] on span "Grilled Dishes" at bounding box center [149, 58] width 41 height 6
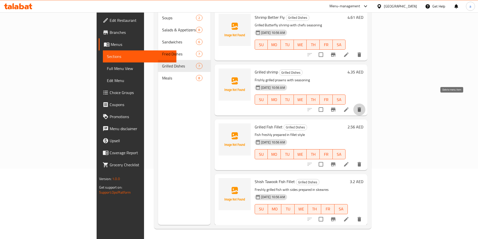
click at [361, 107] on icon "delete" at bounding box center [360, 109] width 4 height 5
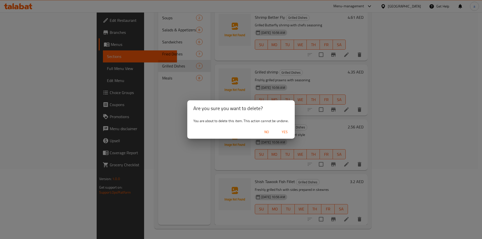
click at [286, 131] on span "Yes" at bounding box center [285, 132] width 12 height 6
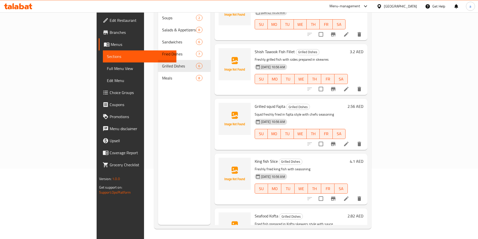
scroll to position [102, 0]
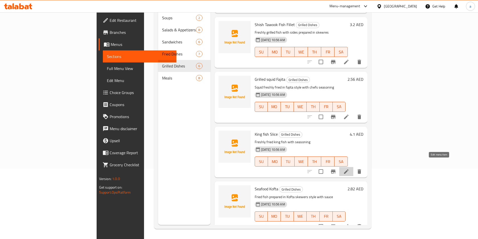
click at [349, 169] on icon at bounding box center [346, 172] width 6 height 6
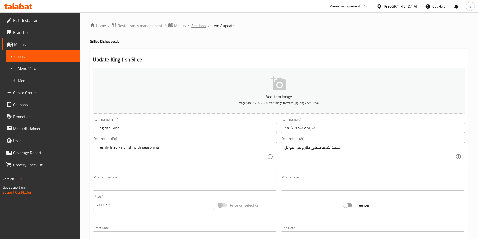
click at [200, 26] on span "Sections" at bounding box center [199, 26] width 14 height 6
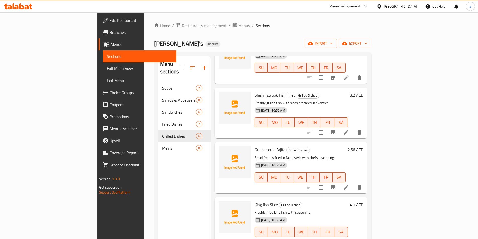
scroll to position [102, 0]
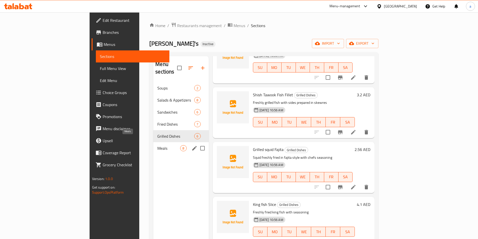
click at [157, 145] on span "Meals" at bounding box center [168, 148] width 23 height 6
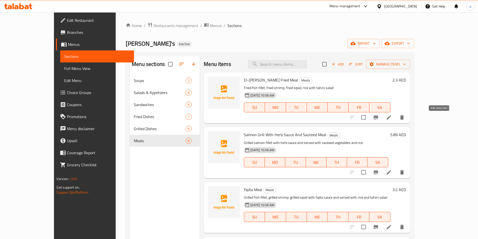
click at [392, 116] on icon at bounding box center [389, 117] width 6 height 6
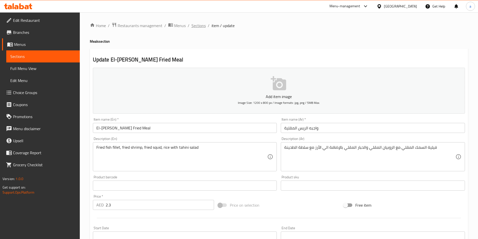
click at [195, 24] on span "Sections" at bounding box center [199, 26] width 14 height 6
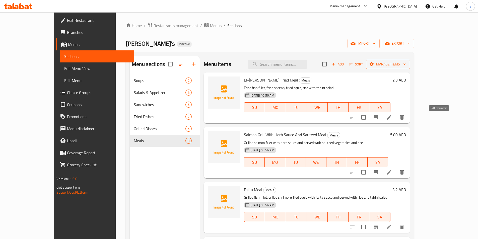
click at [392, 118] on icon at bounding box center [389, 117] width 6 height 6
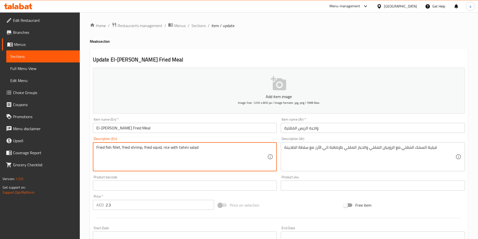
drag, startPoint x: 212, startPoint y: 150, endPoint x: 90, endPoint y: 150, distance: 122.7
click at [203, 150] on textarea "Fried fish fillet, fried shrimp, fried squid, rice with tahini salad" at bounding box center [181, 157] width 171 height 24
click at [162, 148] on textarea "Fried fish fillet, fried shrimp, fried squid, rice with tahini salad" at bounding box center [181, 157] width 171 height 24
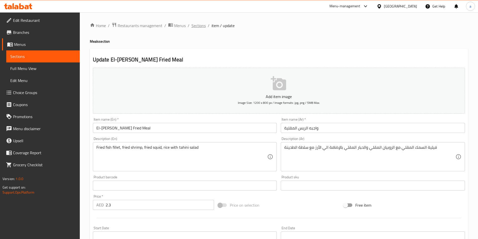
click at [198, 27] on span "Sections" at bounding box center [199, 26] width 14 height 6
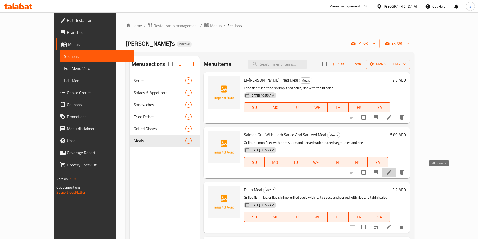
click at [391, 173] on icon at bounding box center [389, 172] width 5 height 5
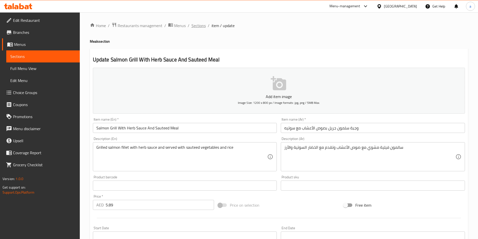
click at [199, 28] on span "Sections" at bounding box center [199, 26] width 14 height 6
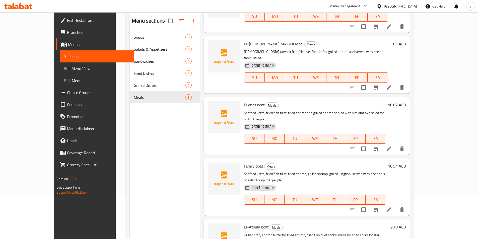
scroll to position [70, 0]
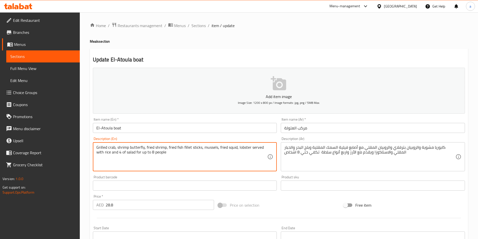
drag, startPoint x: 262, startPoint y: 148, endPoint x: 171, endPoint y: 159, distance: 91.6
click at [173, 158] on textarea "Grilled crab, shrimp butterfly, fried shrimp, fried fish fillet sticks, mussels…" at bounding box center [181, 157] width 171 height 24
drag, startPoint x: 172, startPoint y: 156, endPoint x: 92, endPoint y: 142, distance: 80.6
click at [92, 142] on div "Description (En) Grilled crab, shrimp butterfly, fried shrimp, fried fish fille…" at bounding box center [185, 154] width 188 height 38
click at [231, 165] on textarea "Grilled crab, shrimp butterfly, fried shrimp, fried fish fillet sticks, mussels…" at bounding box center [181, 157] width 171 height 24
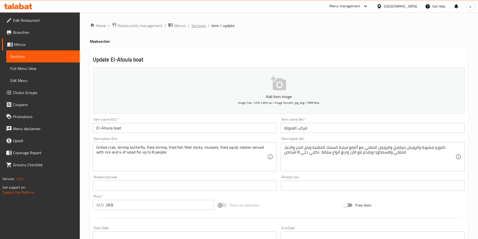
click at [196, 26] on span "Sections" at bounding box center [199, 26] width 14 height 6
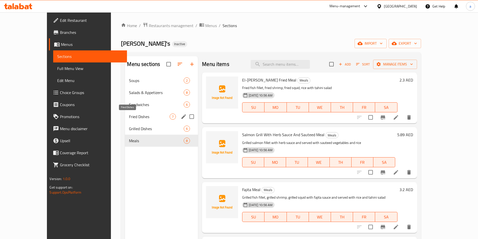
drag, startPoint x: 118, startPoint y: 119, endPoint x: 140, endPoint y: 129, distance: 23.4
click at [129, 119] on span "Fried Dishes" at bounding box center [149, 117] width 41 height 6
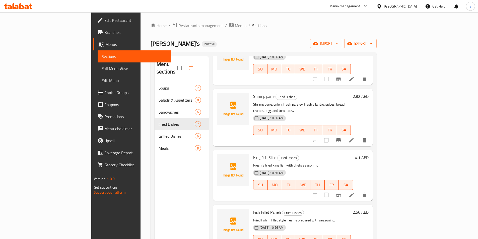
scroll to position [157, 0]
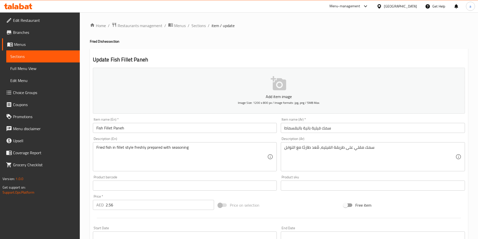
click at [293, 130] on input "سمك فيلية بانية بالبقسماط" at bounding box center [373, 128] width 184 height 10
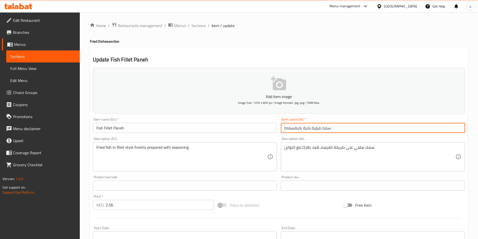
click at [293, 130] on input "سمك فيلية بانية بالبقسماط" at bounding box center [373, 128] width 184 height 10
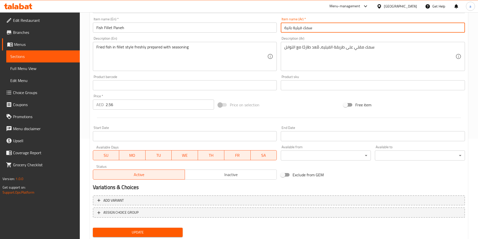
scroll to position [115, 0]
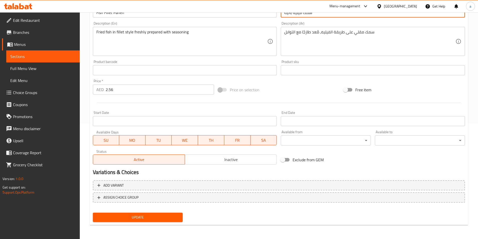
type input "سمك فيلية بانية"
click at [158, 219] on span "Update" at bounding box center [138, 217] width 82 height 6
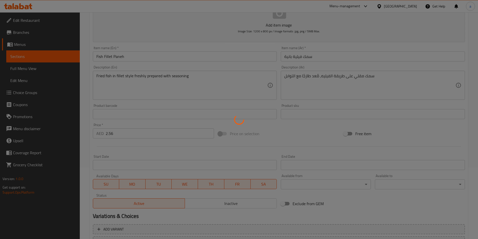
scroll to position [0, 0]
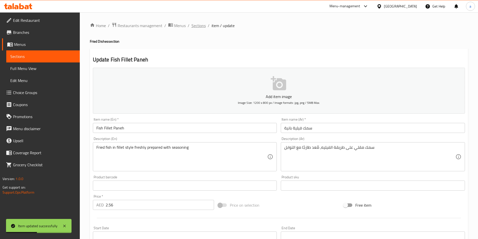
click at [198, 27] on span "Sections" at bounding box center [199, 26] width 14 height 6
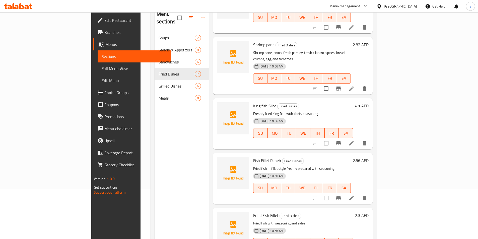
scroll to position [70, 0]
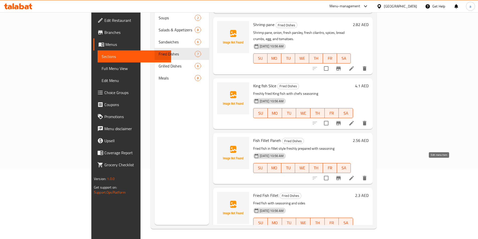
click at [355, 175] on icon at bounding box center [352, 178] width 6 height 6
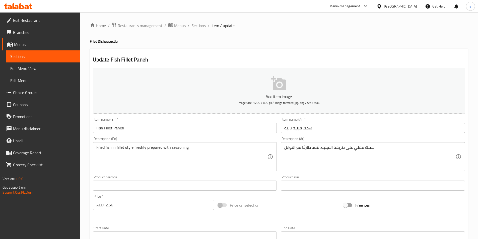
click at [283, 130] on input "سمك فيلية بانية" at bounding box center [373, 128] width 184 height 10
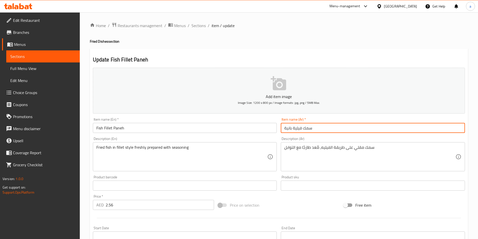
type input "سمك فيلية بانية بالبقسماط"
click at [156, 130] on input "Fish Fillet Paneh" at bounding box center [185, 128] width 184 height 10
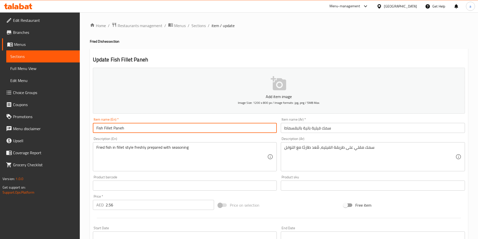
click at [155, 130] on input "Fish Fillet Paneh" at bounding box center [185, 128] width 184 height 10
click at [155, 130] on input "Fish Fillet Paneh preaded" at bounding box center [185, 128] width 184 height 10
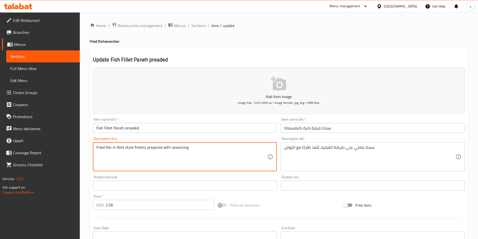
click at [157, 148] on textarea "Fried fish in fillet style freshly prepared with seasoning" at bounding box center [181, 157] width 171 height 24
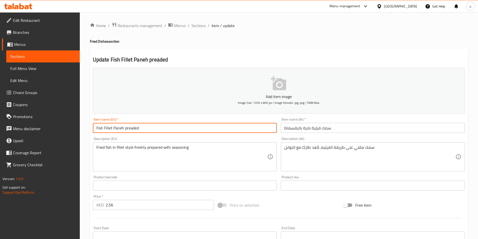
click at [132, 129] on input "Fish Fillet Paneh preaded" at bounding box center [185, 128] width 184 height 10
paste input "pared"
click at [127, 128] on input "Fish Fillet Paneh prepared" at bounding box center [185, 128] width 184 height 10
click at [133, 128] on input "Fish Fillet Paneh brepared" at bounding box center [185, 128] width 184 height 10
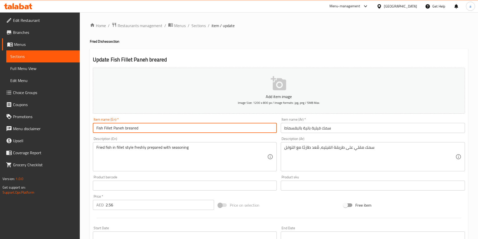
click at [157, 126] on input "Fish Fillet Paneh breared" at bounding box center [185, 128] width 184 height 10
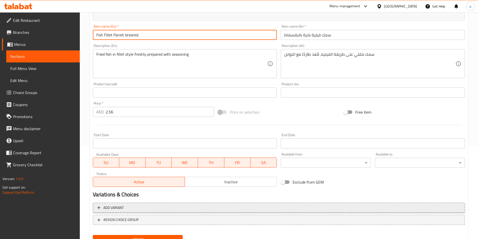
scroll to position [115, 0]
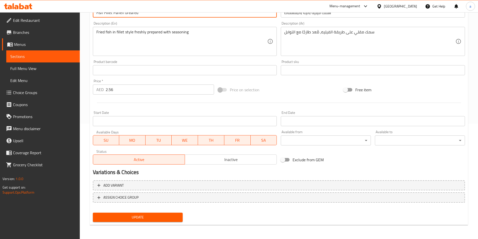
type input "Fish Fillet Paneh breared"
click at [159, 216] on span "Update" at bounding box center [138, 217] width 82 height 6
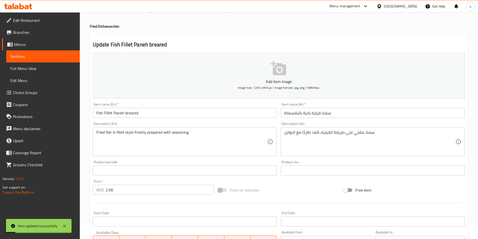
scroll to position [0, 0]
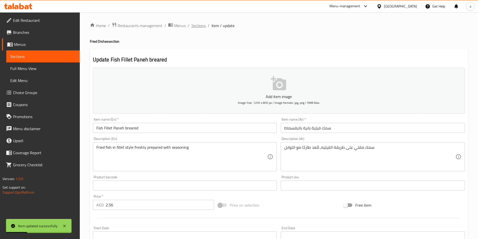
click at [195, 25] on span "Sections" at bounding box center [199, 26] width 14 height 6
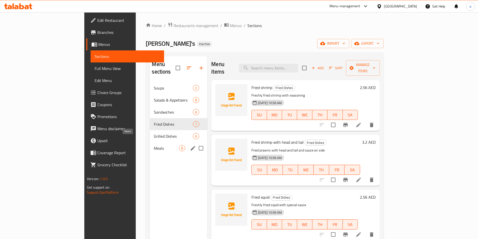
click at [154, 145] on span "Meals" at bounding box center [166, 148] width 25 height 6
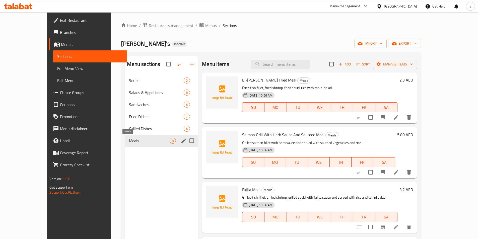
click at [129, 140] on span "Meals" at bounding box center [149, 141] width 41 height 6
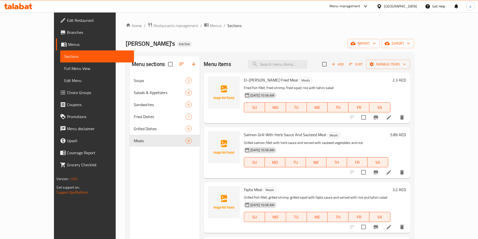
click at [392, 228] on icon at bounding box center [389, 227] width 6 height 6
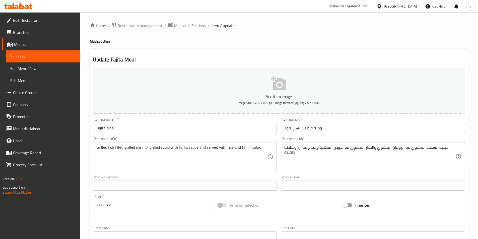
click at [194, 131] on input "Fajita Meal" at bounding box center [185, 128] width 184 height 10
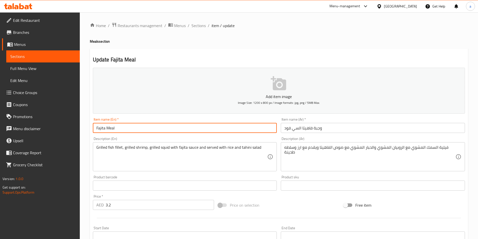
click at [194, 131] on input "Fajita Meal" at bounding box center [185, 128] width 184 height 10
paste input "seafood"
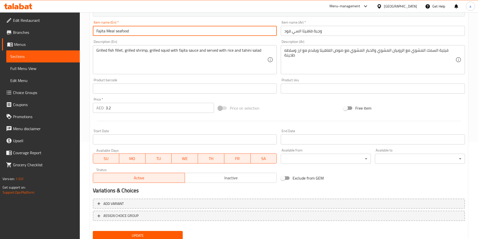
scroll to position [115, 0]
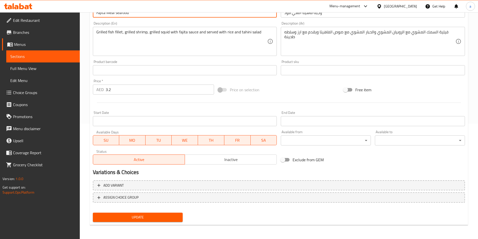
type input "Fajita Meal seafood"
click at [146, 217] on span "Update" at bounding box center [138, 217] width 82 height 6
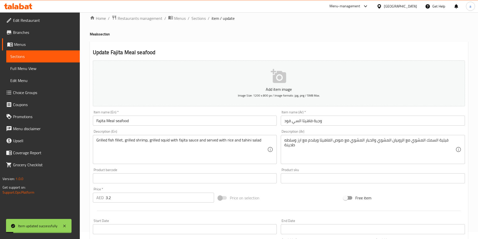
scroll to position [0, 0]
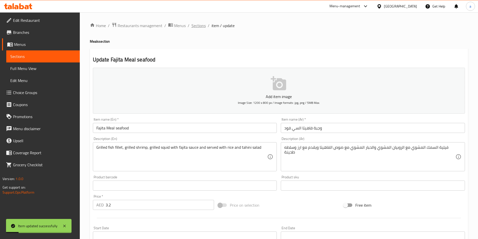
click at [195, 27] on span "Sections" at bounding box center [199, 26] width 14 height 6
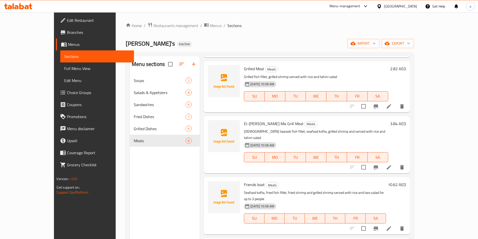
scroll to position [212, 0]
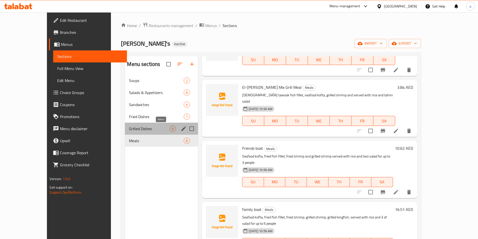
click at [170, 129] on span "6" at bounding box center [173, 129] width 6 height 5
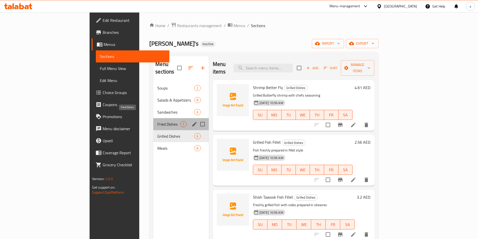
click at [157, 121] on span "Fried Dishes" at bounding box center [168, 124] width 23 height 6
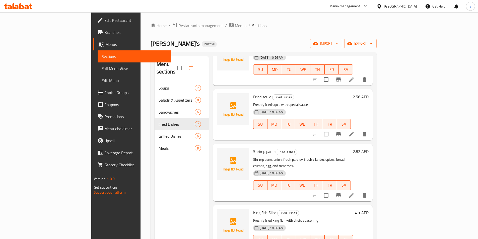
scroll to position [126, 0]
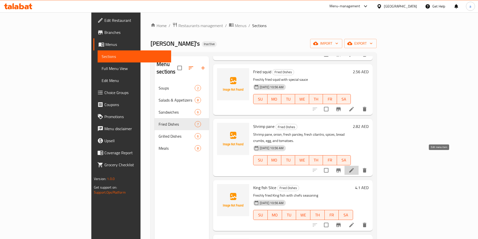
click at [355, 167] on icon at bounding box center [352, 170] width 6 height 6
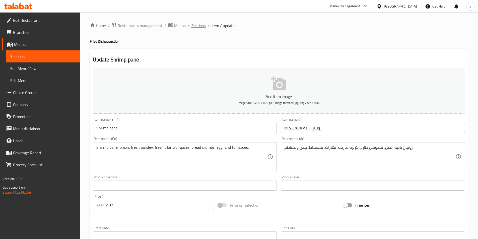
click at [196, 25] on span "Sections" at bounding box center [199, 26] width 14 height 6
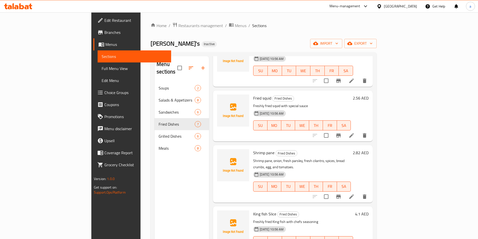
scroll to position [100, 0]
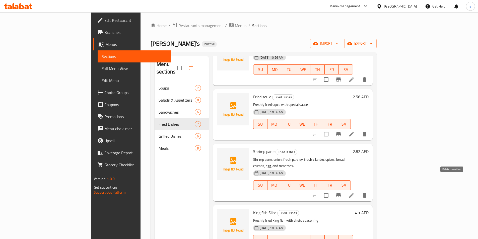
click at [366, 193] on icon "delete" at bounding box center [365, 195] width 4 height 5
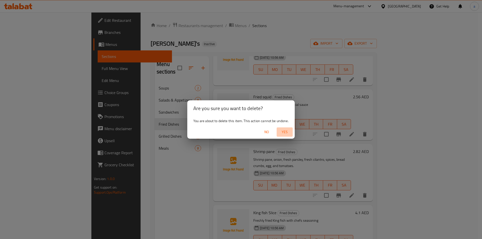
click at [283, 132] on span "Yes" at bounding box center [285, 132] width 12 height 6
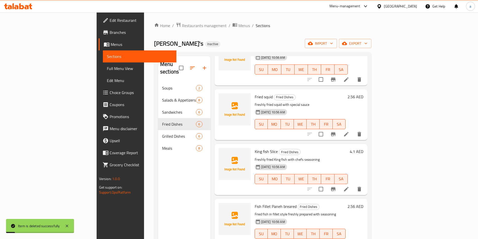
scroll to position [102, 0]
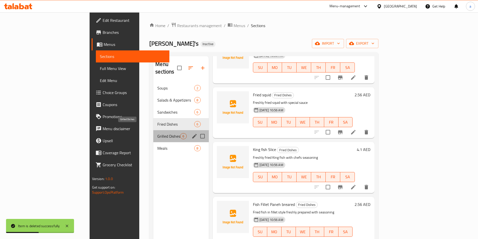
click at [157, 133] on span "Grilled Dishes" at bounding box center [168, 136] width 23 height 6
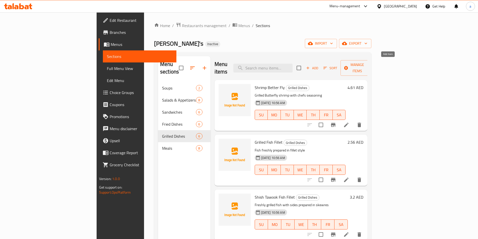
click at [310, 66] on icon "button" at bounding box center [308, 68] width 5 height 5
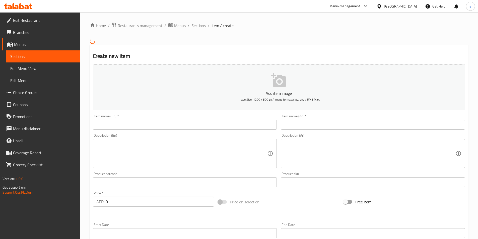
click at [146, 125] on input "text" at bounding box center [185, 125] width 184 height 10
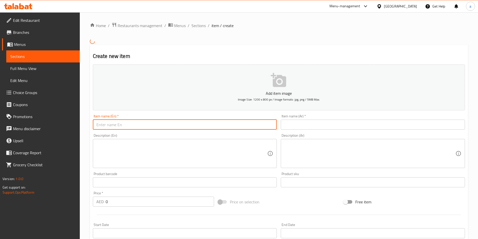
paste input "Grilled shrimp"
type input "Grilled shrimp"
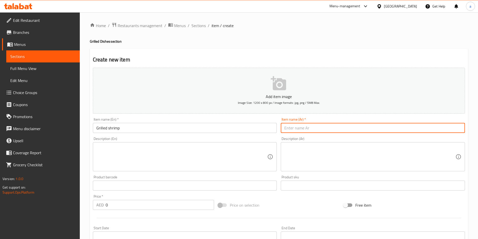
click at [296, 126] on input "text" at bounding box center [373, 128] width 184 height 10
click at [296, 127] on input "text" at bounding box center [373, 128] width 184 height 10
paste input "[PERSON_NAME]"
type input "[PERSON_NAME]"
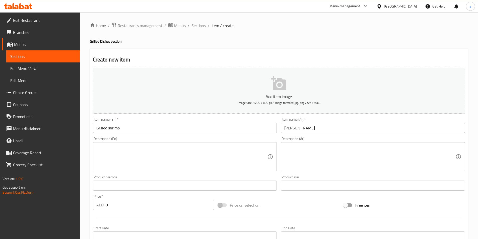
click at [205, 161] on textarea at bounding box center [181, 157] width 171 height 24
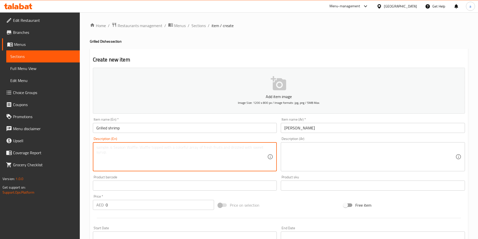
paste textarea "Frishly grilled prawns with seasoning"
click at [169, 149] on textarea "Frishly grilled prawns with seasoning" at bounding box center [181, 157] width 171 height 24
type textarea "Frishly grilled prawns with seasoning"
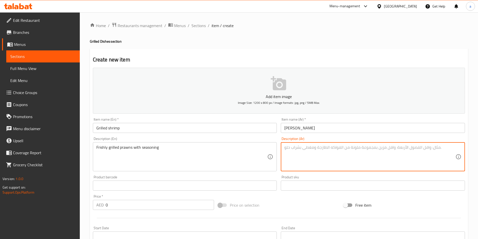
click at [298, 152] on textarea at bounding box center [369, 157] width 171 height 24
paste textarea "روبيان مشوي مع التوابل"
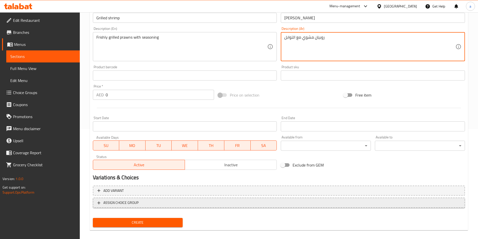
scroll to position [115, 0]
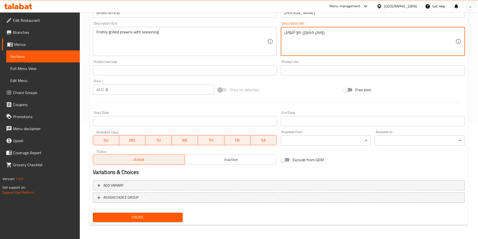
type textarea "روبيان مشوي مع التوابل"
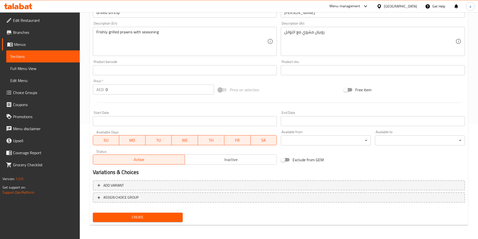
click at [116, 91] on input "0" at bounding box center [160, 90] width 109 height 10
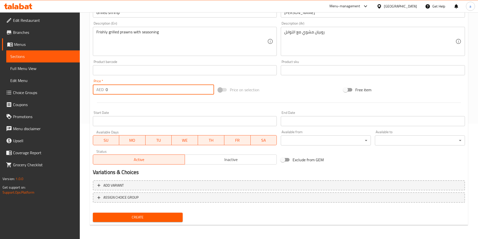
click at [116, 91] on input "0" at bounding box center [160, 90] width 109 height 10
type input "4.35"
click at [133, 218] on span "Create" at bounding box center [138, 217] width 82 height 6
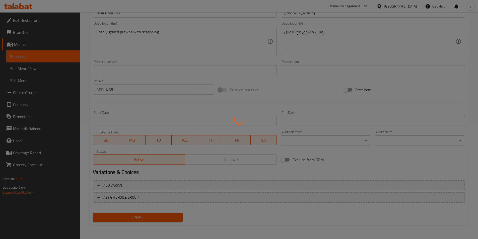
type input "0"
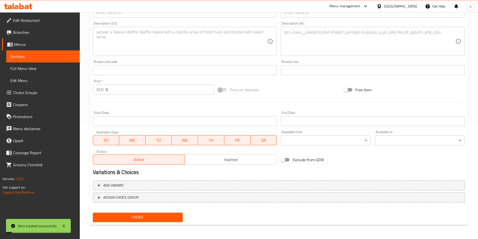
scroll to position [0, 0]
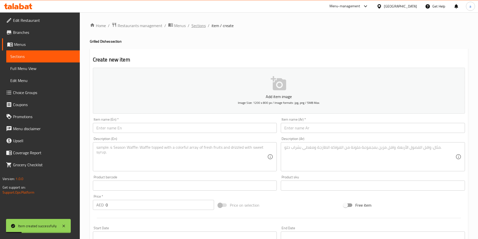
click at [196, 26] on span "Sections" at bounding box center [199, 26] width 14 height 6
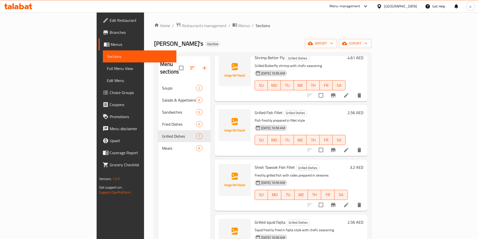
scroll to position [82, 0]
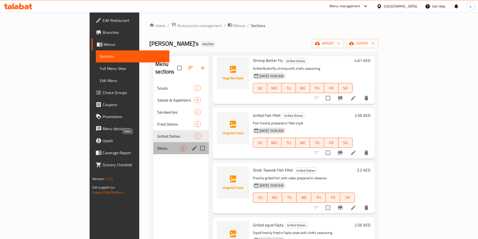
click at [157, 145] on span "Meals" at bounding box center [168, 148] width 23 height 6
